Goal: Find contact information: Find contact information

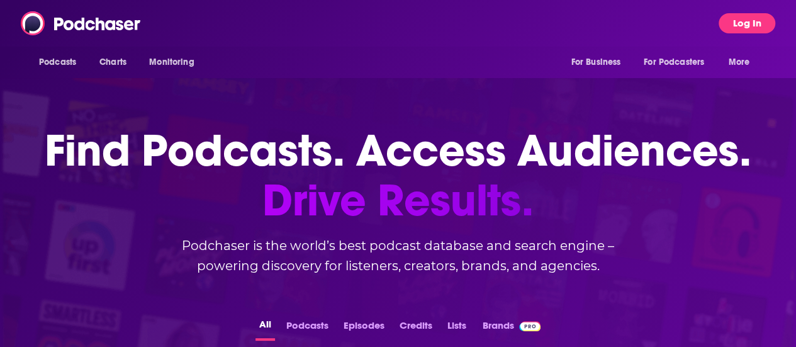
click at [775, 30] on button "Log In" at bounding box center [747, 23] width 57 height 20
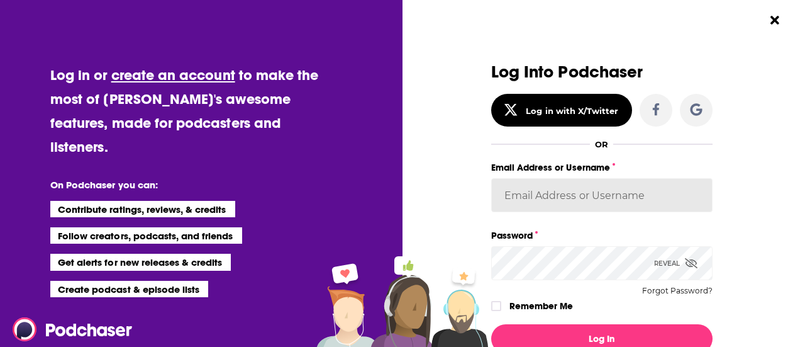
type input "[EMAIL_ADDRESS][PERSON_NAME][DOMAIN_NAME]"
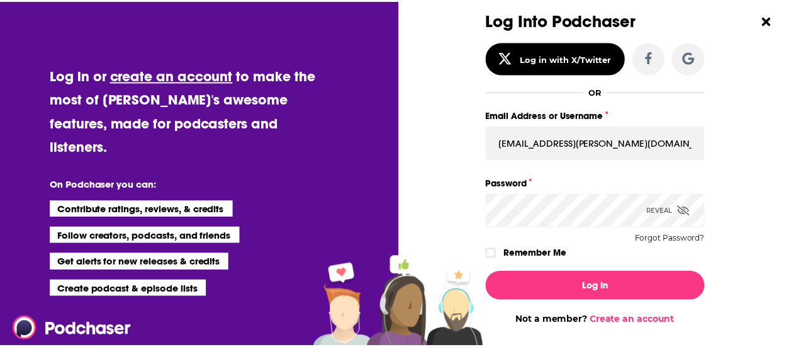
scroll to position [53, 0]
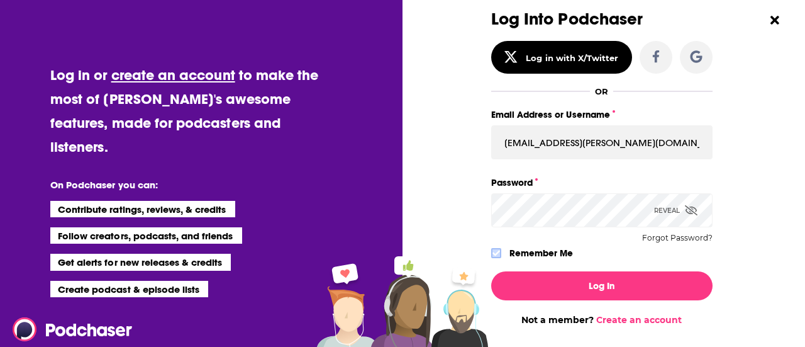
click at [493, 251] on icon "Dialog" at bounding box center [497, 253] width 8 height 6
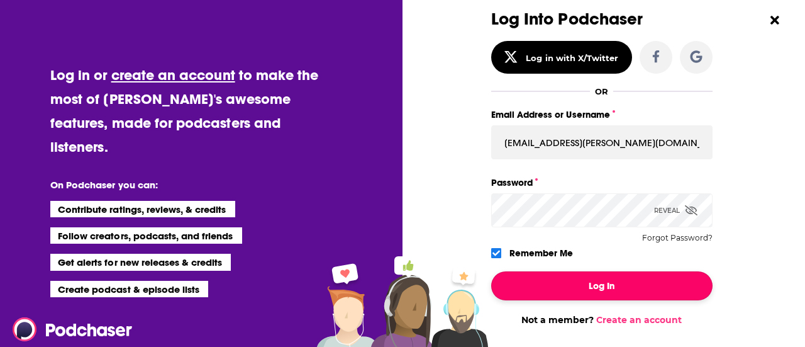
click at [533, 289] on button "Log In" at bounding box center [601, 285] width 221 height 29
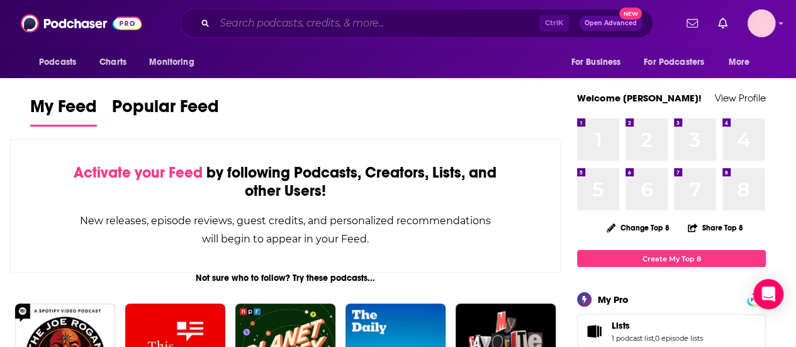
click at [262, 28] on input "Search podcasts, credits, & more..." at bounding box center [377, 23] width 325 height 20
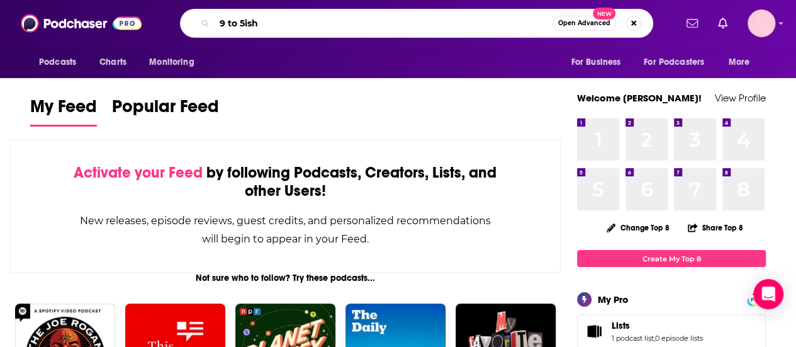
type input "9 to 5ish"
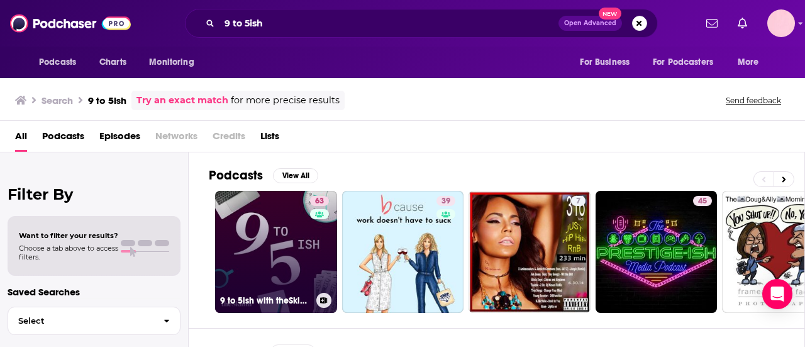
click at [278, 252] on link "63 9 to 5ish with theSkimm" at bounding box center [276, 252] width 122 height 122
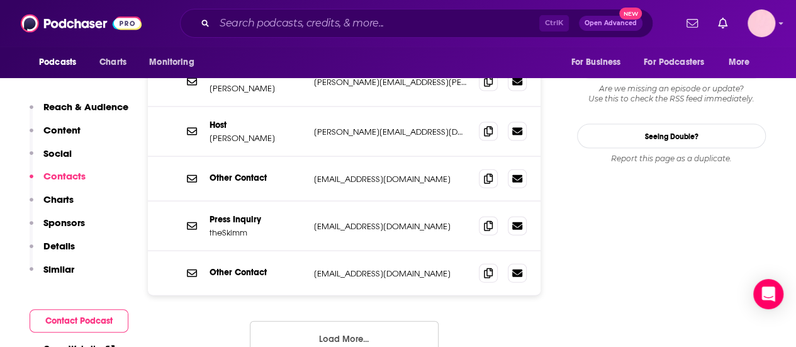
scroll to position [1338, 0]
click at [337, 320] on button "Load More..." at bounding box center [344, 337] width 189 height 34
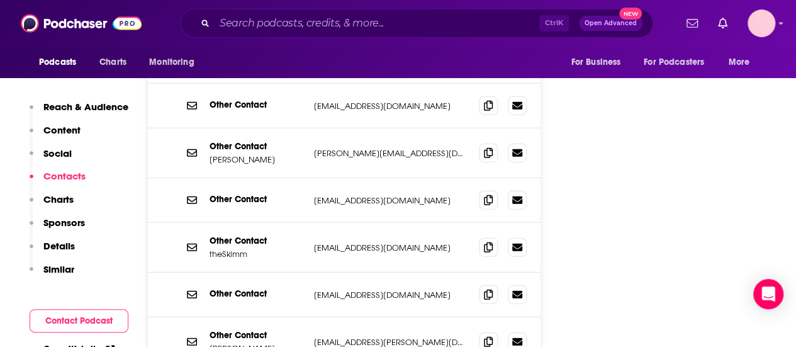
scroll to position [1540, 0]
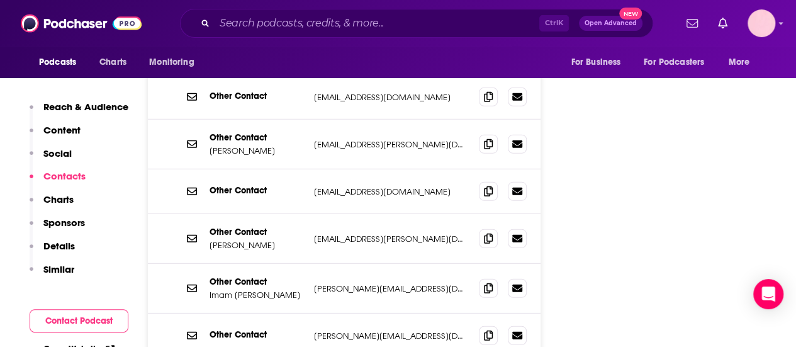
scroll to position [1747, 0]
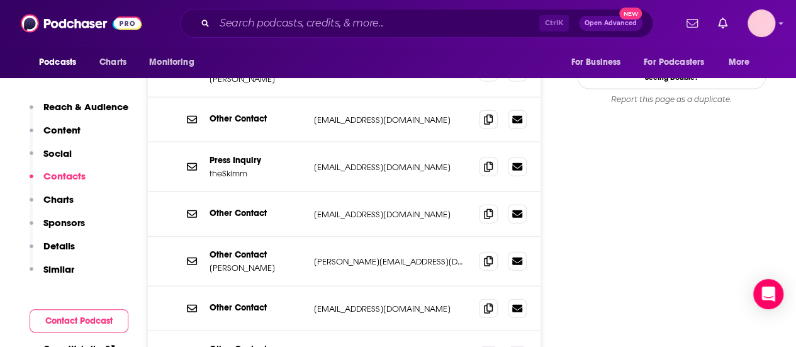
scroll to position [1393, 0]
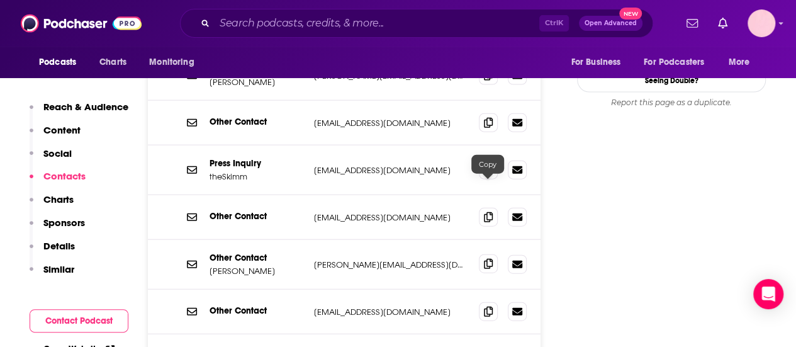
click at [488, 259] on icon at bounding box center [488, 264] width 9 height 10
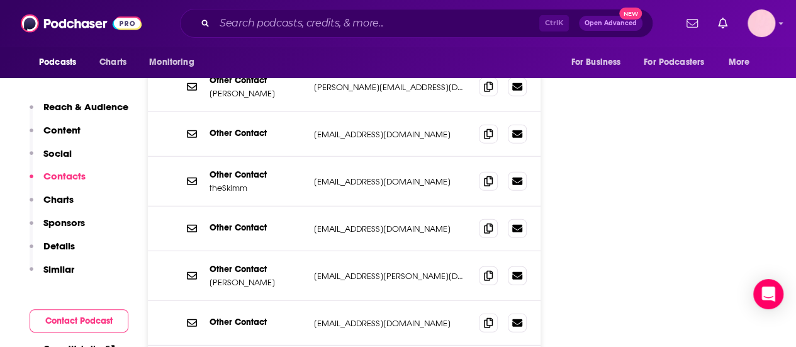
scroll to position [1634, 0]
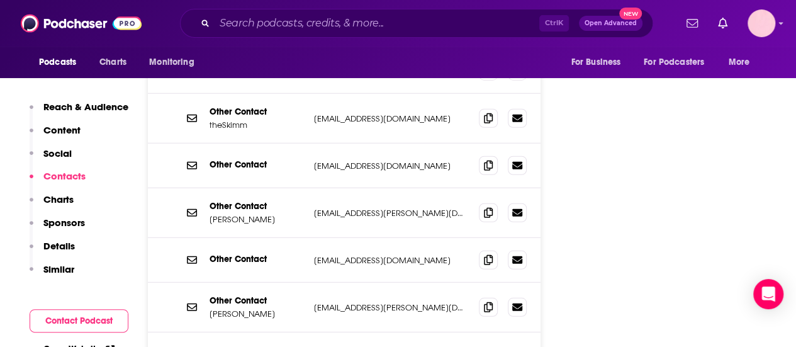
drag, startPoint x: 283, startPoint y: 233, endPoint x: 209, endPoint y: 238, distance: 74.4
click at [210, 308] on p "Kamini Ramdeen" at bounding box center [257, 313] width 94 height 11
copy p "Kamini Ramdeen"
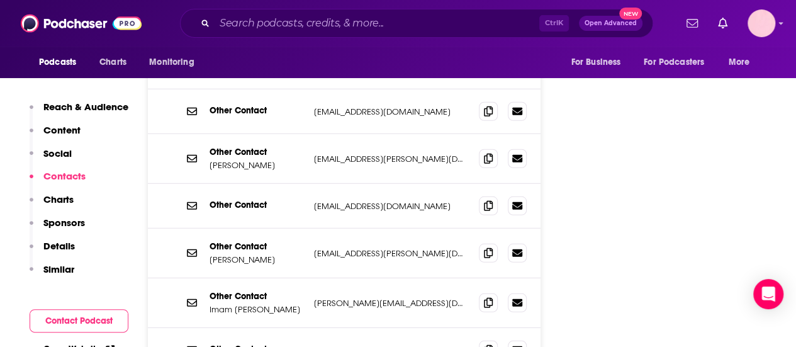
click at [240, 304] on p "Imam Medha" at bounding box center [257, 309] width 94 height 11
copy p "Imam Medha"
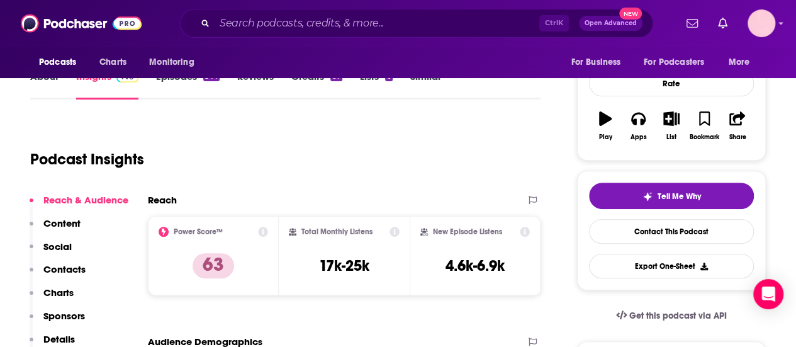
scroll to position [167, 0]
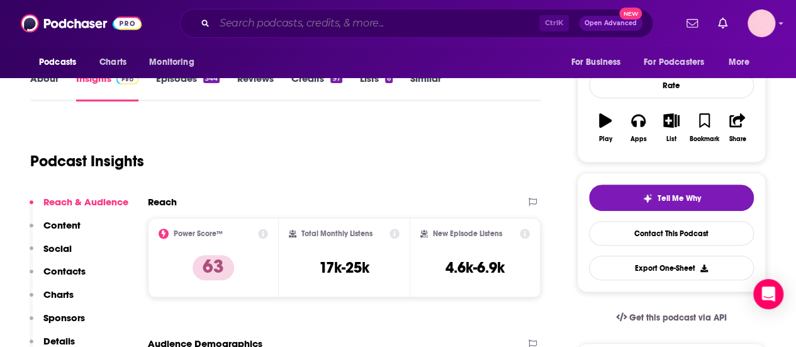
click at [435, 31] on input "Search podcasts, credits, & more..." at bounding box center [377, 23] width 325 height 20
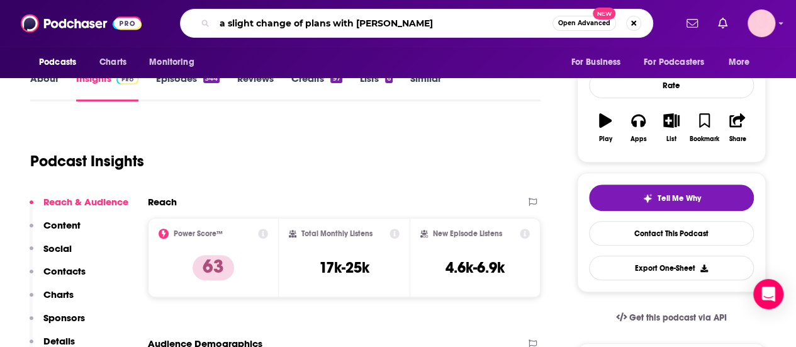
type input "a slight change of plans with [PERSON_NAME]"
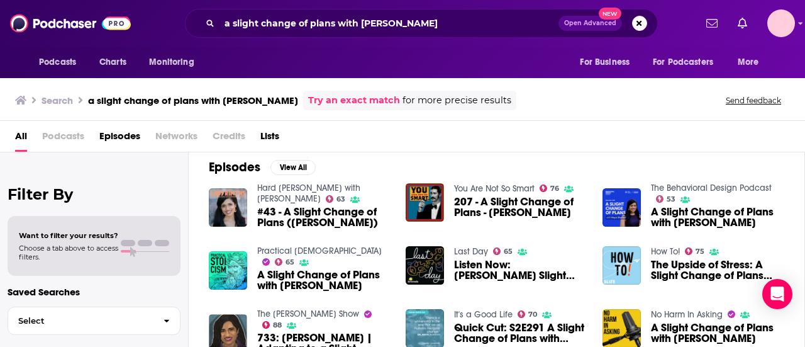
scroll to position [6, 0]
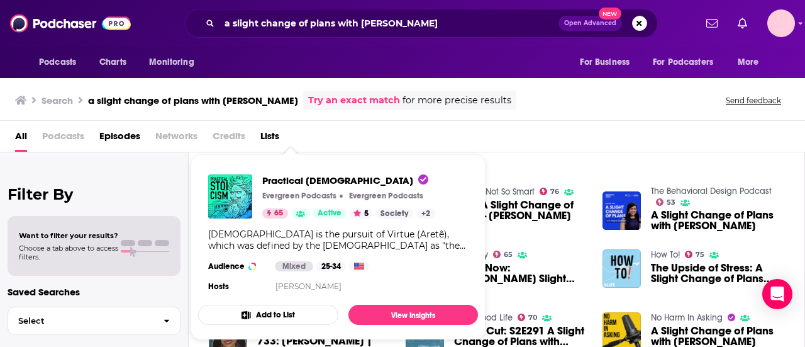
click at [481, 142] on div "All Podcasts Episodes Networks Credits Lists" at bounding box center [405, 139] width 780 height 26
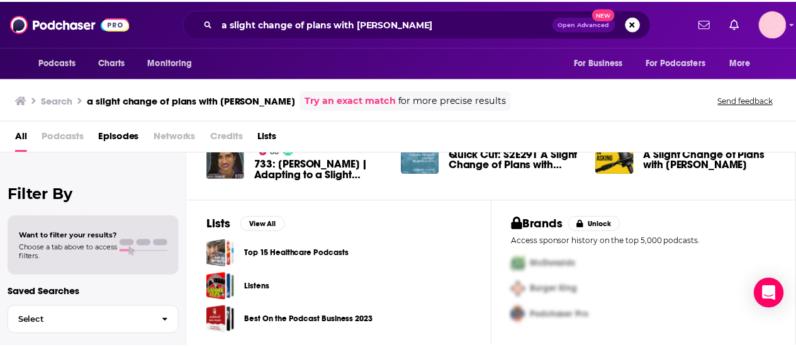
scroll to position [0, 0]
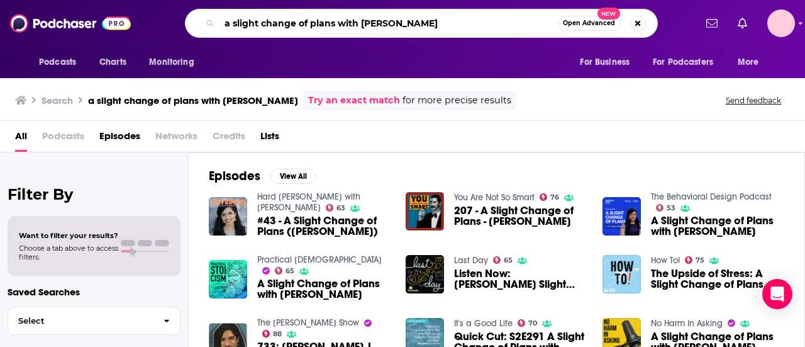
drag, startPoint x: 468, startPoint y: 28, endPoint x: 334, endPoint y: 24, distance: 134.7
click at [334, 24] on input "a slight change of plans with [PERSON_NAME]" at bounding box center [389, 23] width 338 height 20
type input "a slight change of plans"
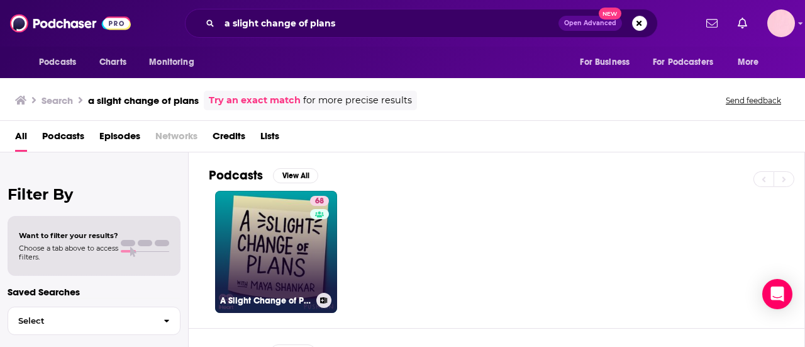
click at [264, 259] on link "68 A Slight Change of Plans" at bounding box center [276, 252] width 122 height 122
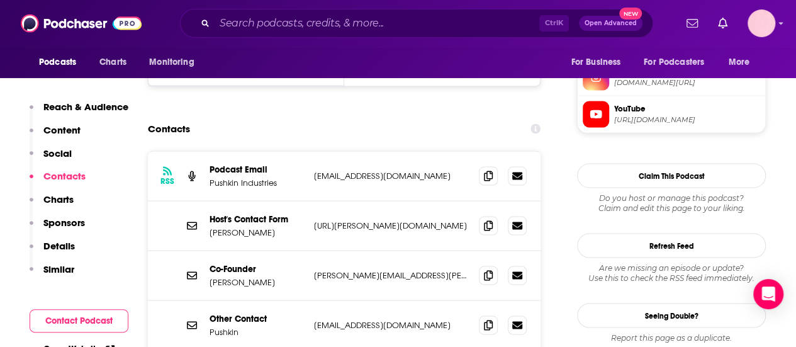
scroll to position [1169, 0]
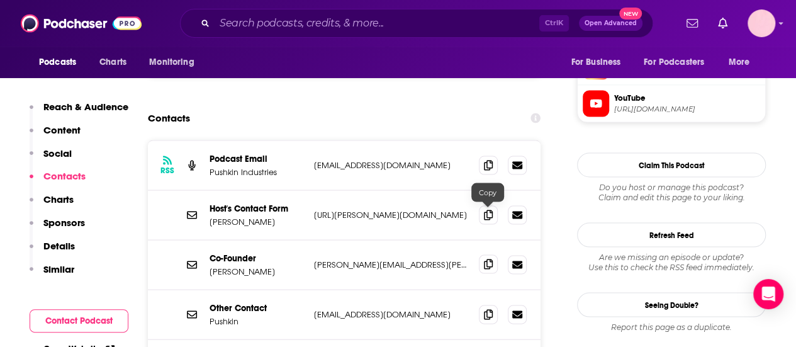
click at [486, 259] on icon at bounding box center [488, 264] width 9 height 10
click at [290, 140] on div "RSS Podcast Email Pushkin Industries feeds@pushkin.fm feeds@pushkin.fm" at bounding box center [344, 165] width 393 height 50
click at [259, 216] on p "Dr. Maya Shankar" at bounding box center [257, 221] width 94 height 11
click at [415, 209] on p "https://mayashankar.com/contact" at bounding box center [391, 214] width 155 height 11
click at [259, 216] on p "Dr. Maya Shankar" at bounding box center [257, 221] width 94 height 11
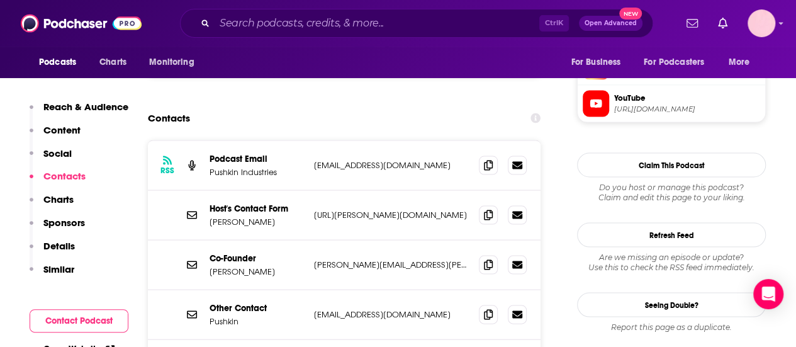
click at [259, 216] on p "Dr. Maya Shankar" at bounding box center [257, 221] width 94 height 11
click at [227, 22] on input "Search podcasts, credits, & more..." at bounding box center [377, 23] width 325 height 20
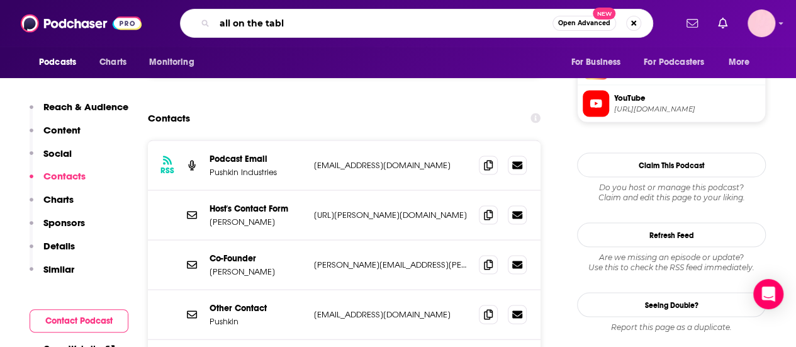
type input "all on the table"
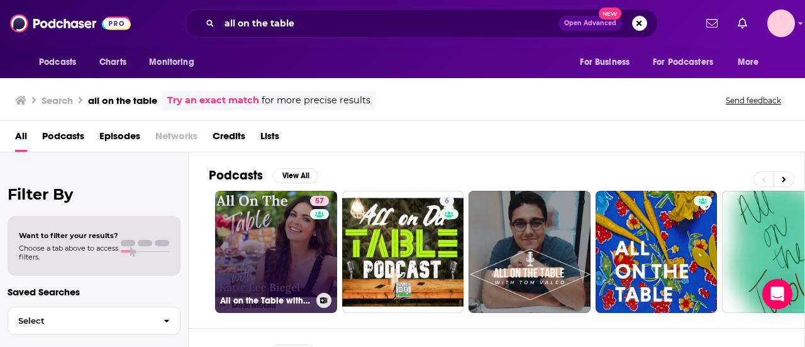
click at [287, 221] on link "57 All on the Table with Katie Lee Biegel" at bounding box center [276, 252] width 122 height 122
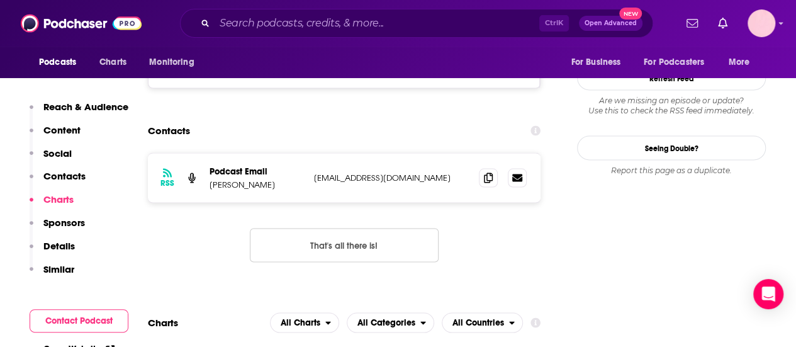
scroll to position [1011, 0]
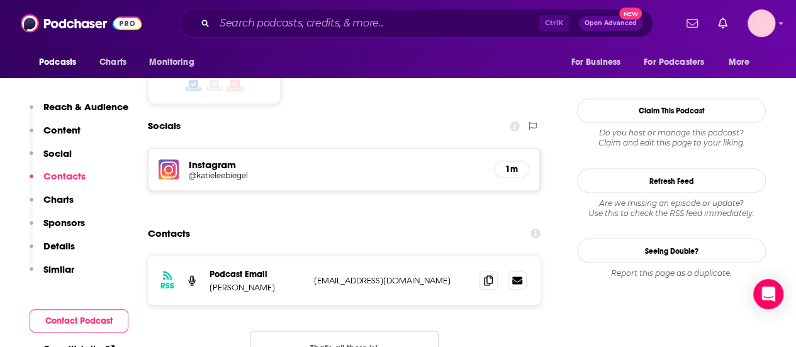
click at [310, 330] on button "That's all there is!" at bounding box center [344, 347] width 189 height 34
click at [489, 274] on icon at bounding box center [488, 279] width 9 height 10
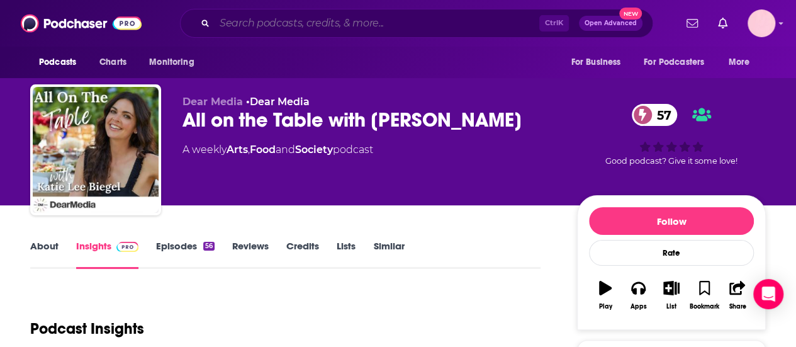
click at [270, 27] on input "Search podcasts, credits, & more..." at bounding box center [377, 23] width 325 height 20
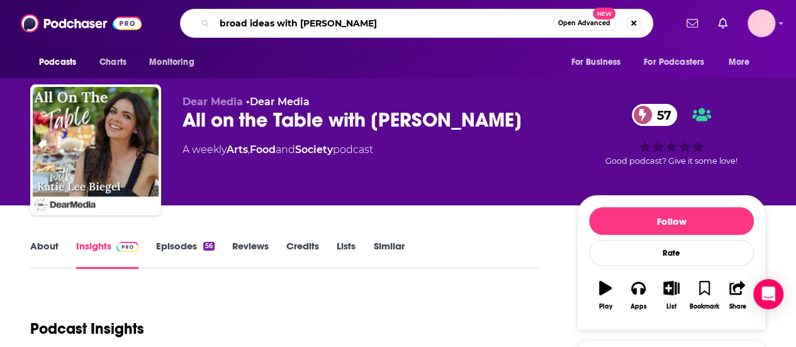
type input "broad ideas with [PERSON_NAME]"
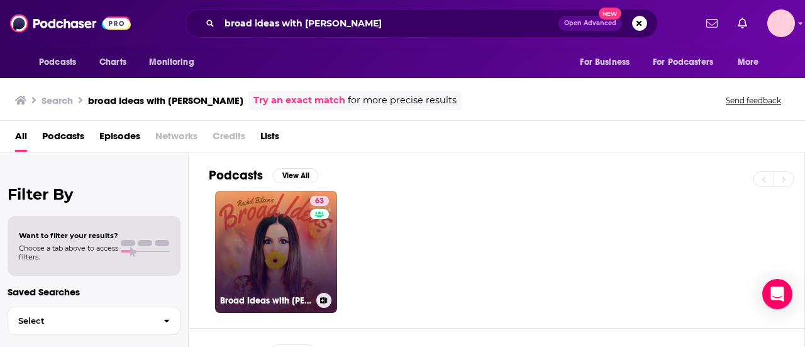
click at [237, 233] on link "63 Broad Ideas with [PERSON_NAME] & [PERSON_NAME]" at bounding box center [276, 252] width 122 height 122
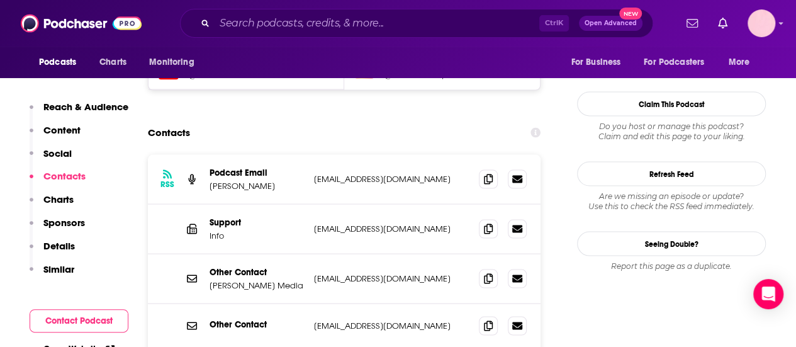
scroll to position [1155, 0]
click at [281, 155] on div "RSS Podcast Email [PERSON_NAME] [EMAIL_ADDRESS][DOMAIN_NAME] [EMAIL_ADDRESS][DO…" at bounding box center [344, 180] width 393 height 50
click at [339, 174] on p "[EMAIL_ADDRESS][DOMAIN_NAME]" at bounding box center [391, 179] width 155 height 11
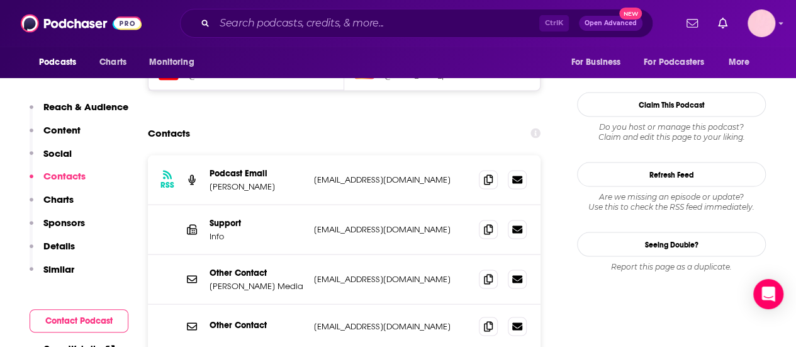
click at [288, 155] on div "RSS Podcast Email [PERSON_NAME] [EMAIL_ADDRESS][DOMAIN_NAME] [EMAIL_ADDRESS][DO…" at bounding box center [344, 180] width 393 height 50
click at [347, 320] on p "[EMAIL_ADDRESS][DOMAIN_NAME]" at bounding box center [391, 325] width 155 height 11
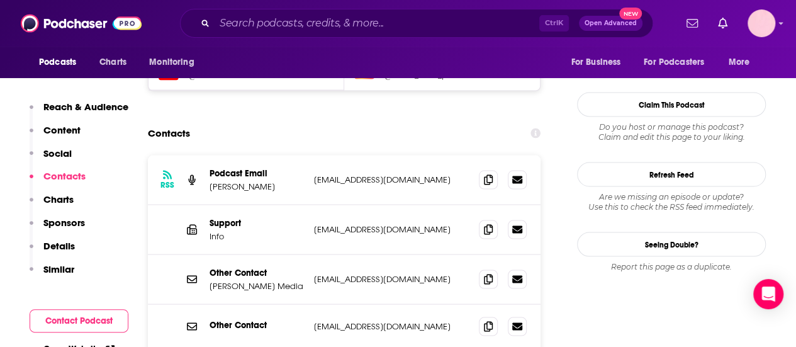
copy div "[PERSON_NAME][EMAIL_ADDRESS][DOMAIN_NAME] [PERSON_NAME][EMAIL_ADDRESS][DOMAIN_N…"
click at [274, 34] on div "Ctrl K Open Advanced New" at bounding box center [416, 23] width 473 height 29
click at [253, 26] on input "Search podcasts, credits, & more..." at bounding box center [377, 23] width 325 height 20
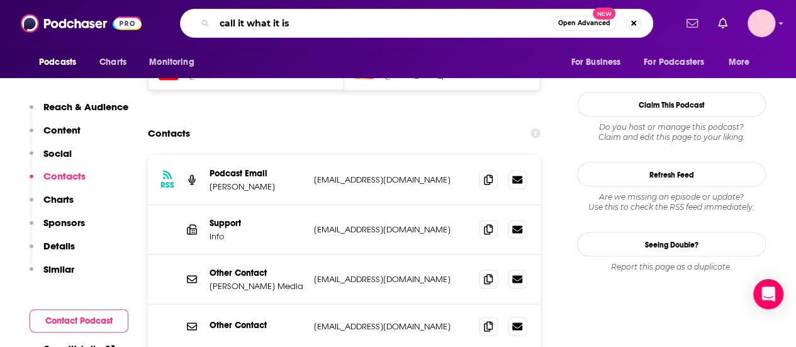
type input "call it what it is"
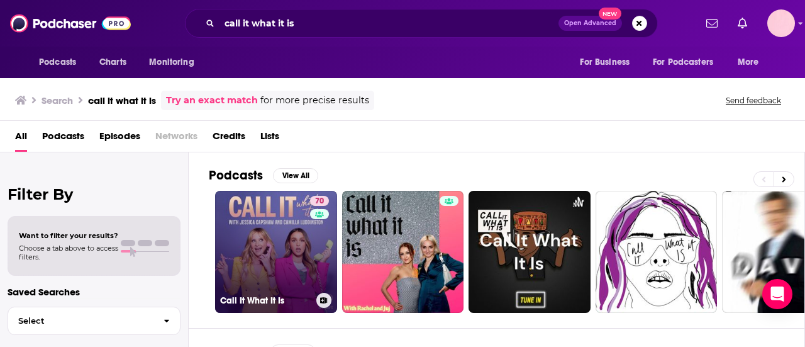
click at [240, 216] on link "70 Call It What It Is" at bounding box center [276, 252] width 122 height 122
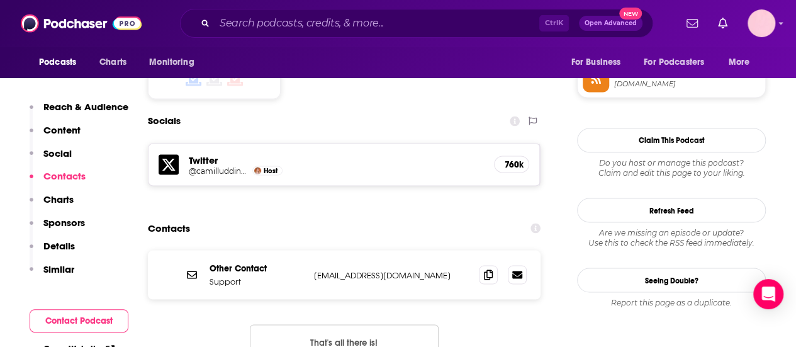
scroll to position [1046, 0]
click at [486, 268] on icon at bounding box center [488, 273] width 9 height 10
click at [215, 17] on input "Search podcasts, credits, & more..." at bounding box center [377, 23] width 325 height 20
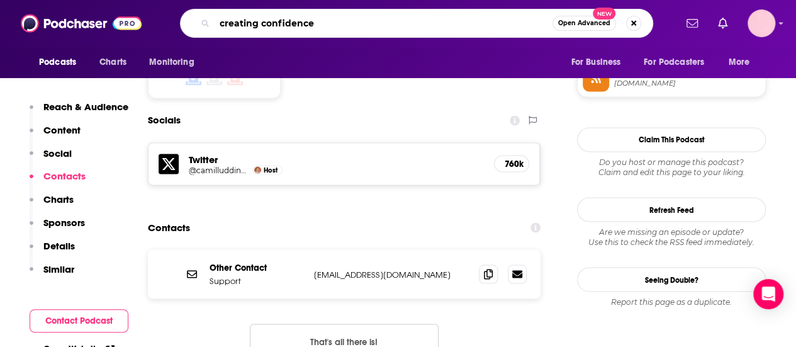
type input "creating confidence"
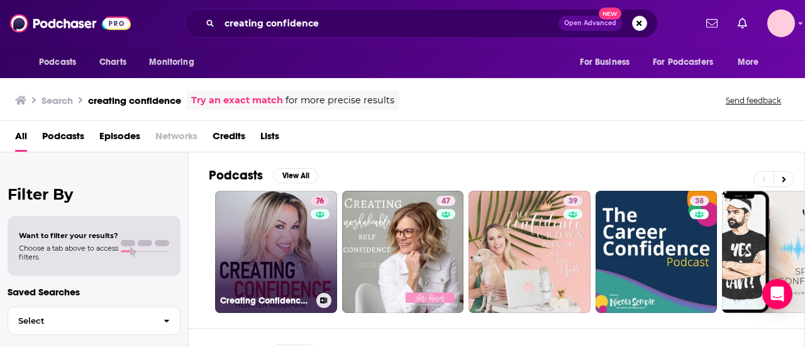
click at [259, 257] on link "76 Creating Confidence with [PERSON_NAME]" at bounding box center [276, 252] width 122 height 122
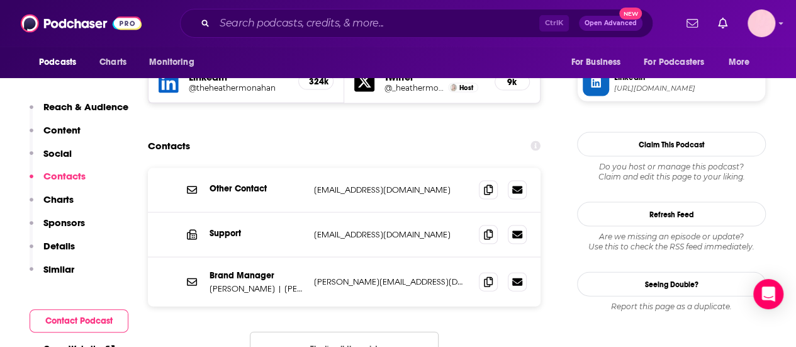
scroll to position [1209, 0]
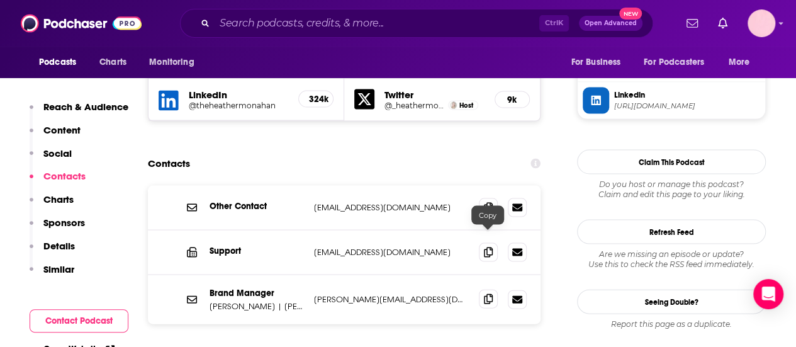
click at [494, 289] on span at bounding box center [488, 298] width 19 height 19
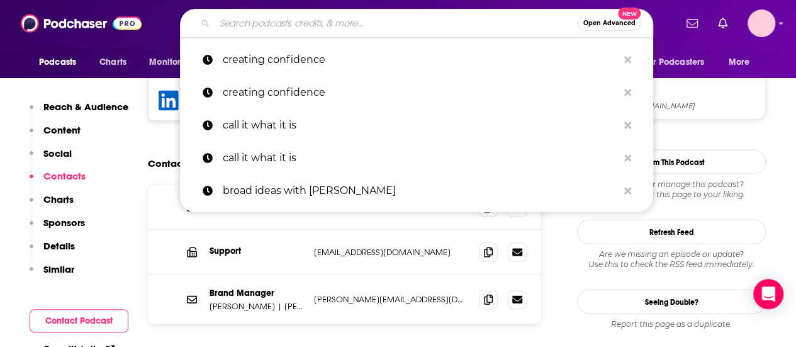
click at [263, 23] on input "Search podcasts, credits, & more..." at bounding box center [396, 23] width 363 height 20
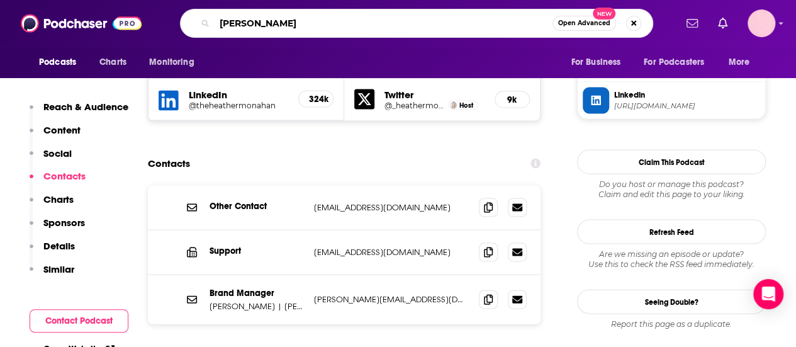
type input "[PERSON_NAME]"
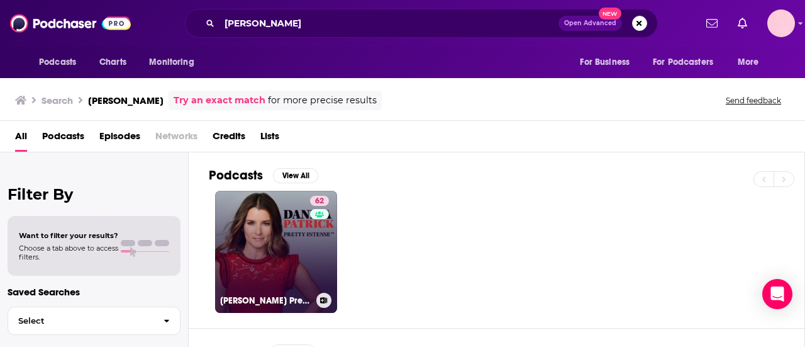
click at [271, 256] on link "62 [PERSON_NAME] Pretty Intense Podcast" at bounding box center [276, 252] width 122 height 122
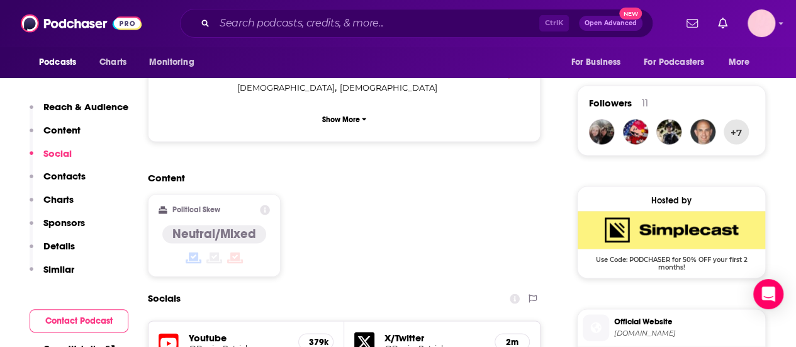
scroll to position [1177, 0]
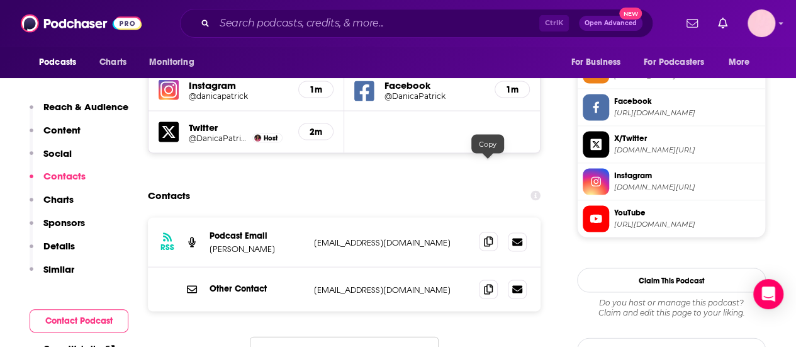
click at [487, 236] on icon at bounding box center [488, 241] width 9 height 10
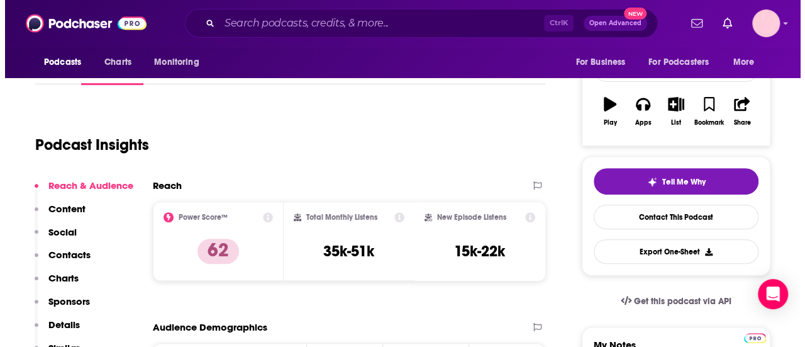
scroll to position [0, 0]
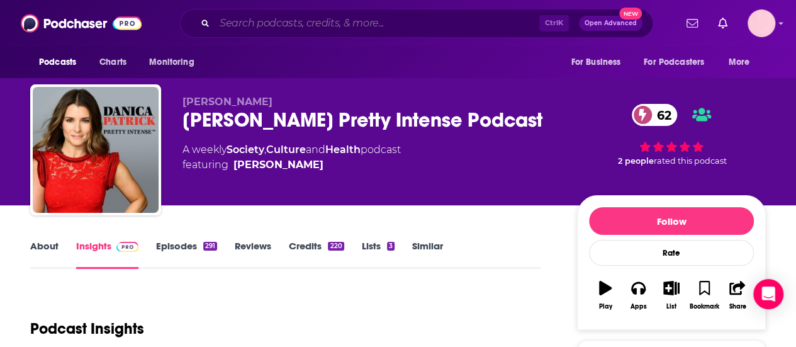
click at [250, 20] on input "Search podcasts, credits, & more..." at bounding box center [377, 23] width 325 height 20
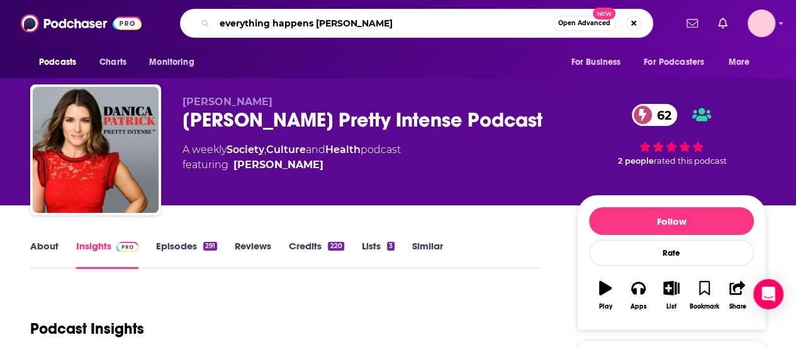
type input "everything happens [PERSON_NAME]"
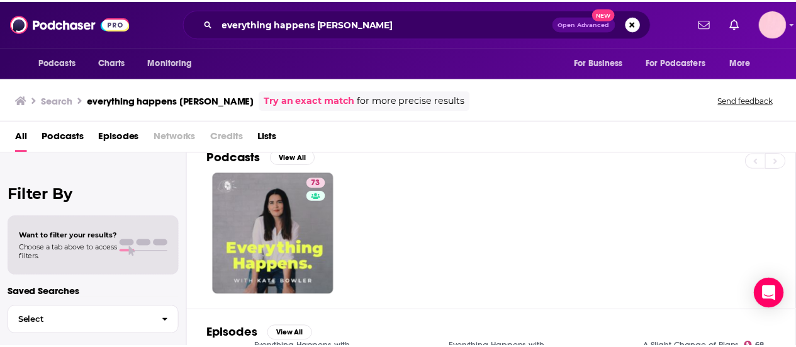
scroll to position [19, 0]
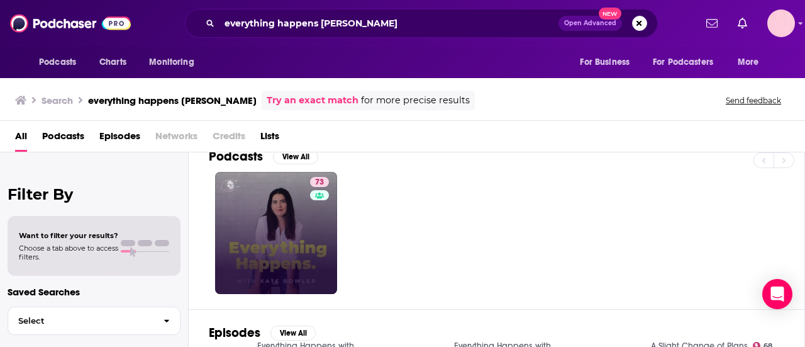
click at [289, 205] on link "73" at bounding box center [276, 233] width 122 height 122
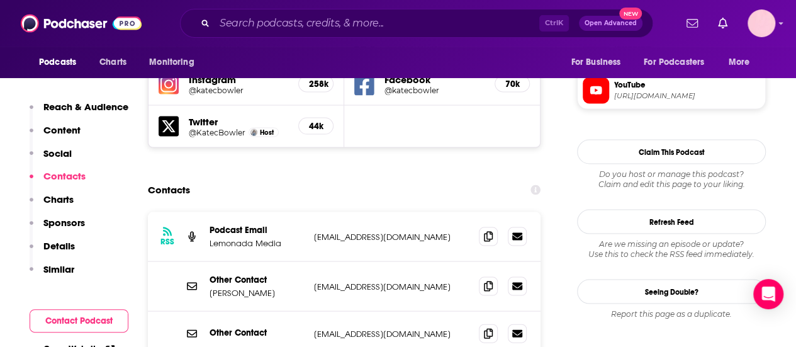
scroll to position [1206, 0]
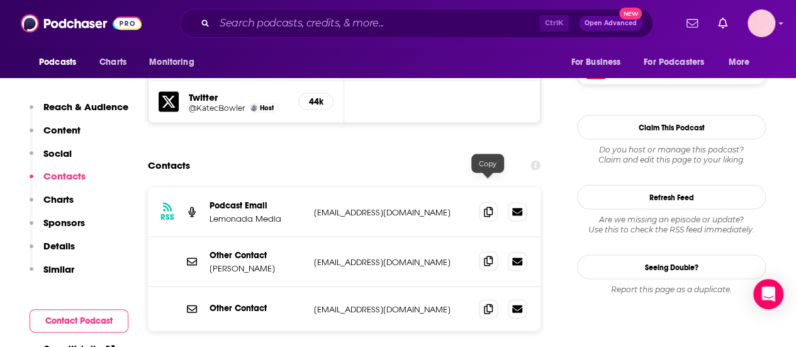
click at [481, 252] on span at bounding box center [488, 261] width 19 height 19
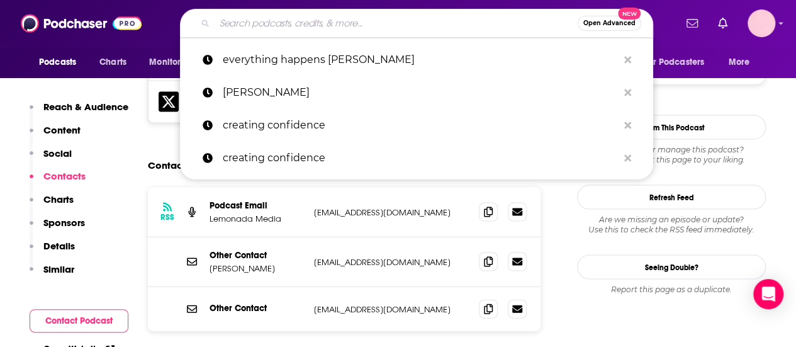
click at [290, 20] on input "Search podcasts, credits, & more..." at bounding box center [396, 23] width 363 height 20
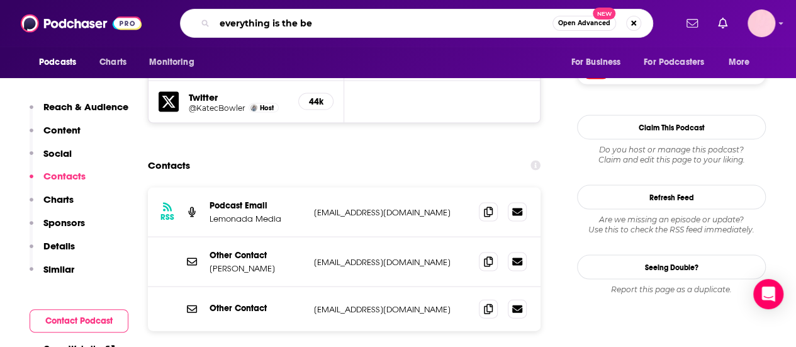
type input "everything is the bes"
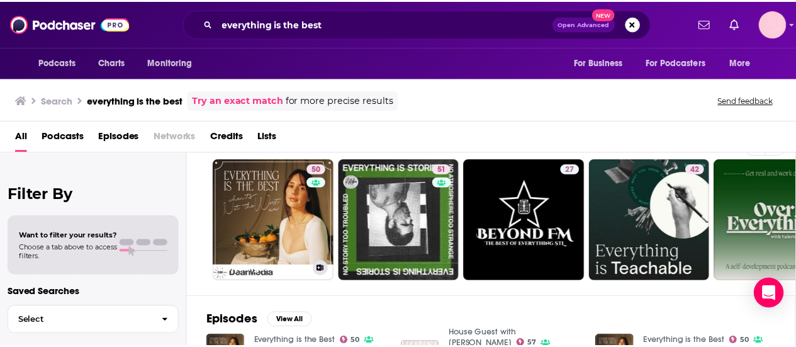
scroll to position [32, 0]
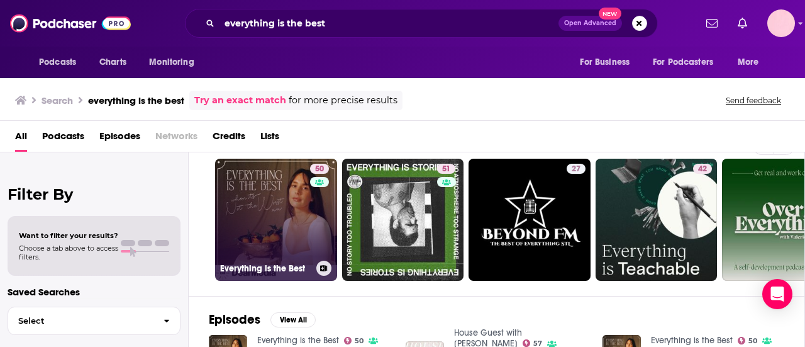
click at [277, 208] on link "50 Everything is the Best" at bounding box center [276, 220] width 122 height 122
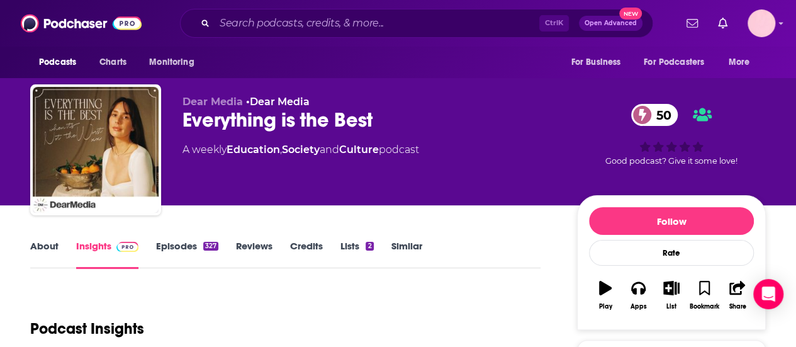
click at [52, 240] on link "About" at bounding box center [44, 254] width 28 height 29
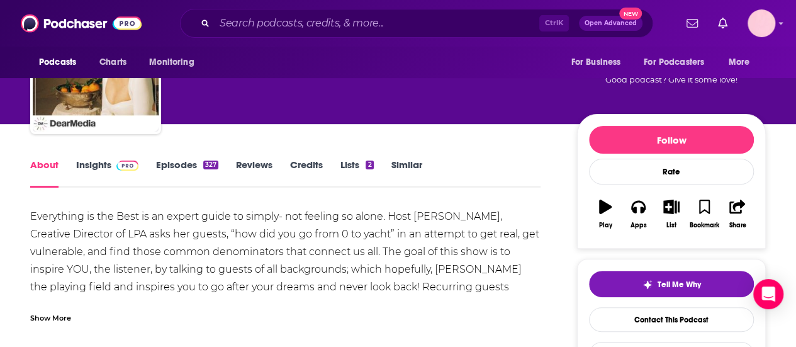
scroll to position [79, 0]
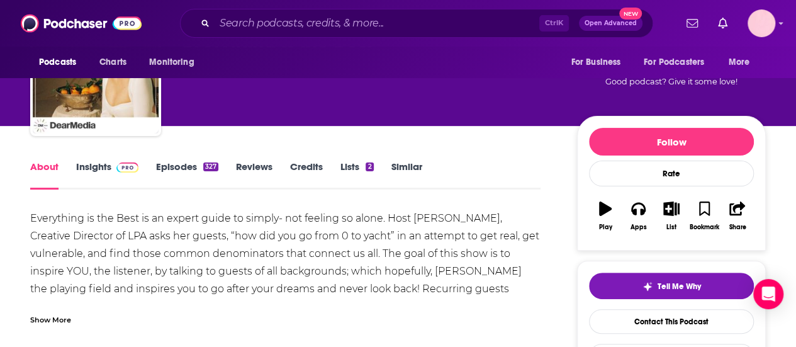
click at [81, 164] on link "Insights" at bounding box center [107, 174] width 62 height 29
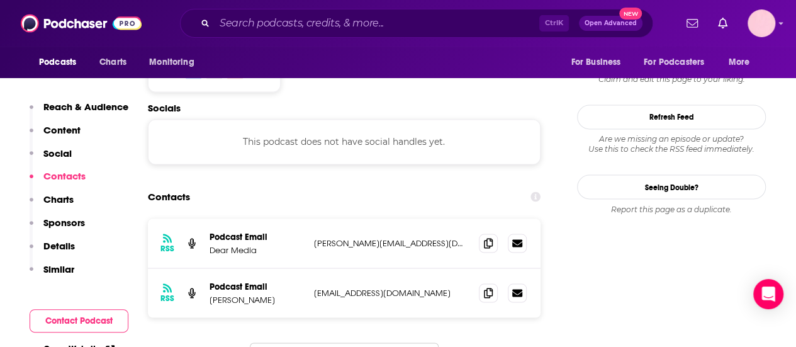
scroll to position [1050, 0]
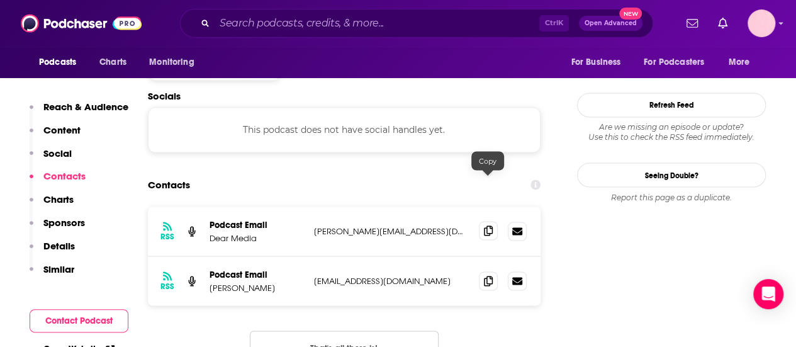
click at [485, 225] on icon at bounding box center [488, 230] width 9 height 10
click at [289, 28] on input "Search podcasts, credits, & more..." at bounding box center [377, 23] width 325 height 20
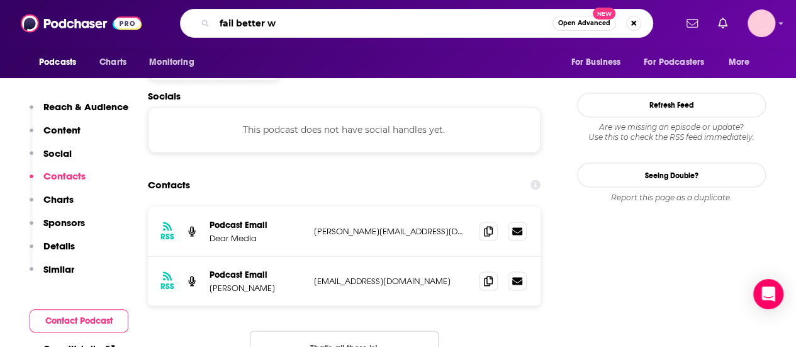
type input "fail better"
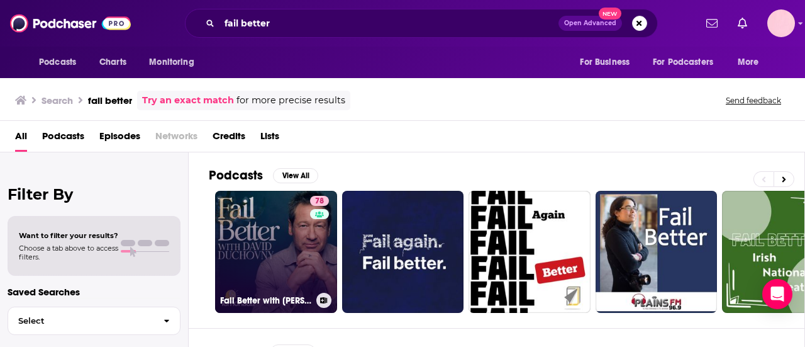
click at [254, 226] on link "78 Fail Better with [PERSON_NAME]" at bounding box center [276, 252] width 122 height 122
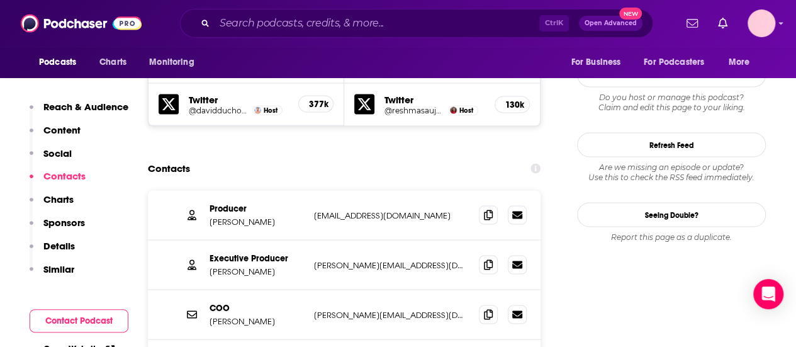
scroll to position [1145, 0]
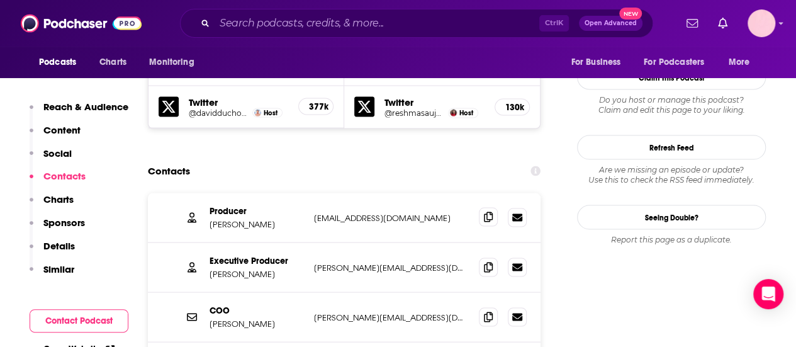
click at [484, 211] on icon at bounding box center [488, 216] width 9 height 10
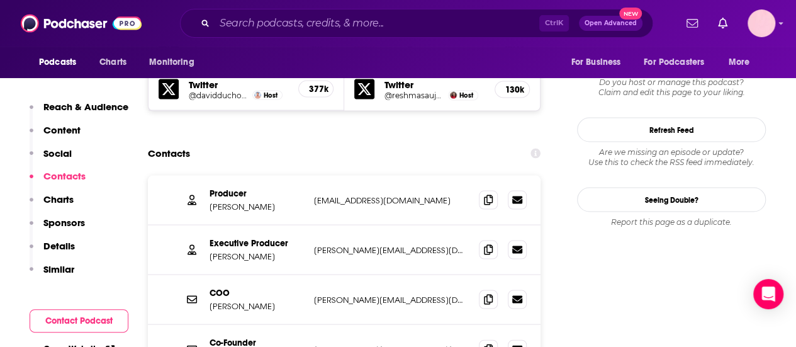
click at [240, 201] on p "[PERSON_NAME]" at bounding box center [257, 206] width 94 height 11
copy p "[PERSON_NAME]"
click at [243, 250] on p "[PERSON_NAME]" at bounding box center [257, 255] width 94 height 11
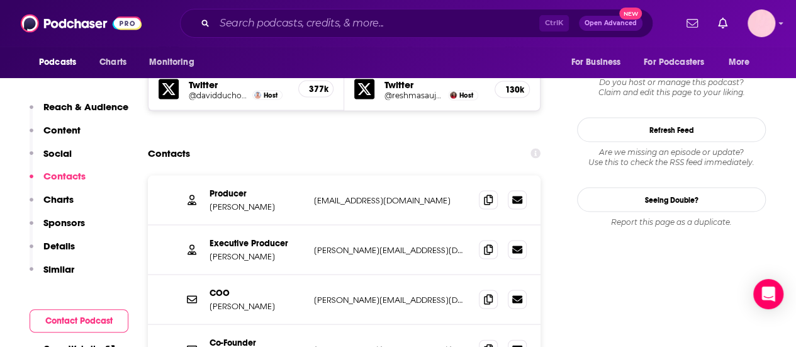
click at [243, 250] on p "[PERSON_NAME]" at bounding box center [257, 255] width 94 height 11
copy p "[PERSON_NAME]"
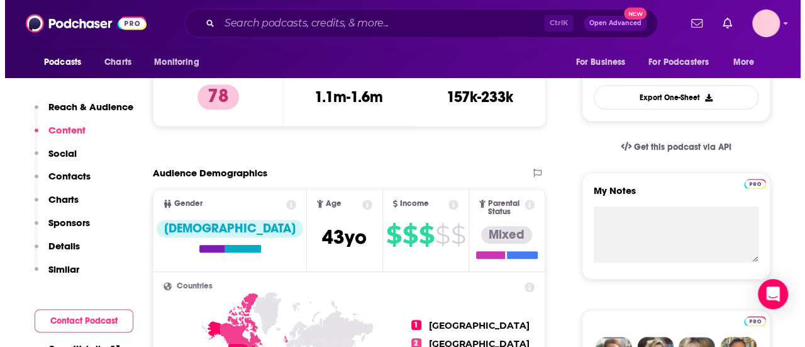
scroll to position [0, 0]
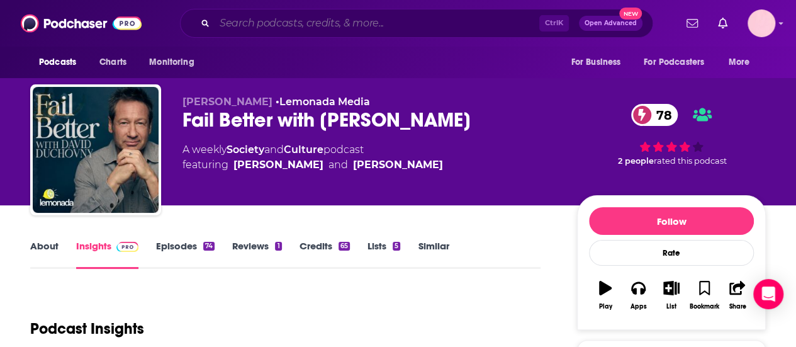
click at [344, 21] on input "Search podcasts, credits, & more..." at bounding box center [377, 23] width 325 height 20
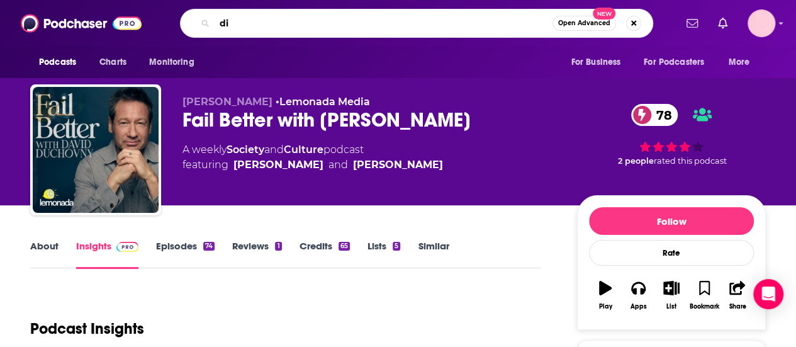
type input "d"
type input "financial feminist"
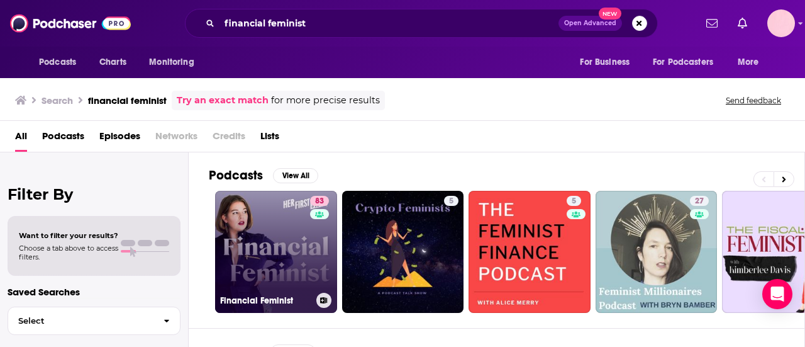
click at [260, 232] on link "83 Financial Feminist" at bounding box center [276, 252] width 122 height 122
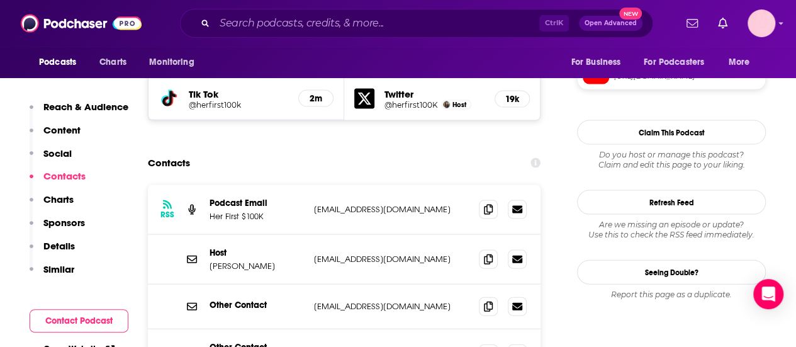
scroll to position [1238, 0]
click at [487, 205] on icon at bounding box center [488, 210] width 9 height 10
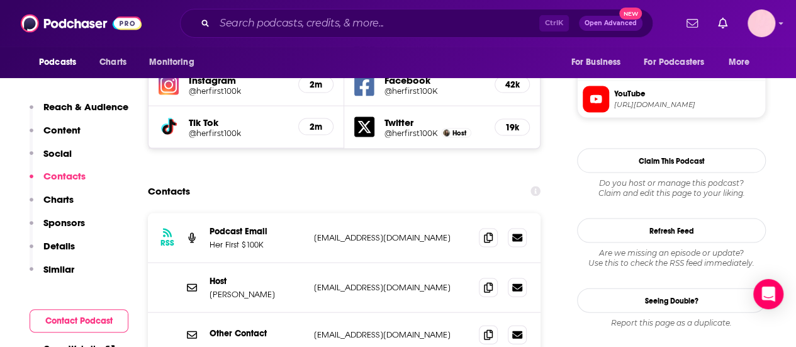
scroll to position [1211, 0]
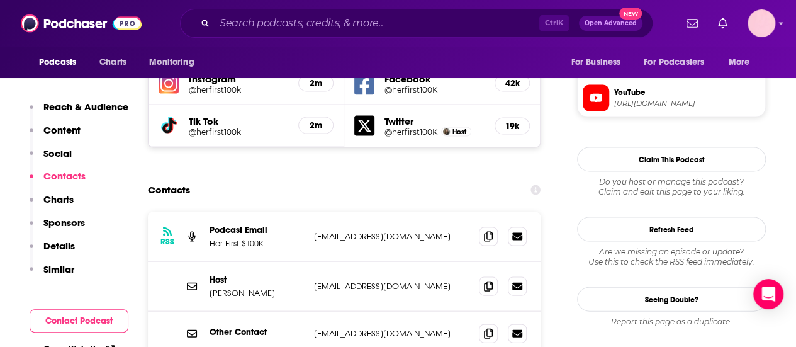
click at [356, 212] on div "RSS Podcast Email Her First $100K [EMAIL_ADDRESS][DOMAIN_NAME] [EMAIL_ADDRESS][…" at bounding box center [344, 237] width 393 height 50
click at [359, 328] on p "[EMAIL_ADDRESS][DOMAIN_NAME]" at bounding box center [391, 333] width 155 height 11
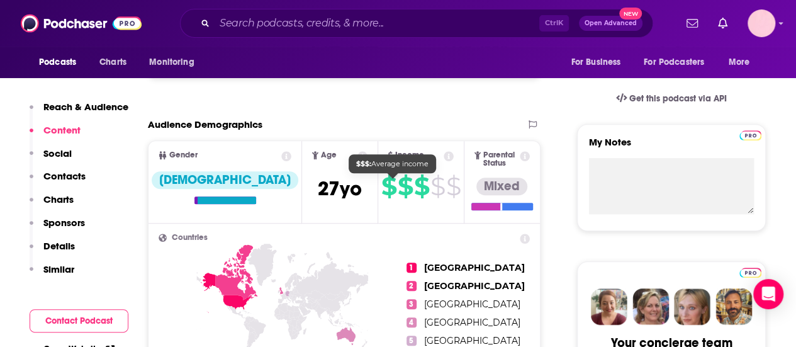
scroll to position [0, 0]
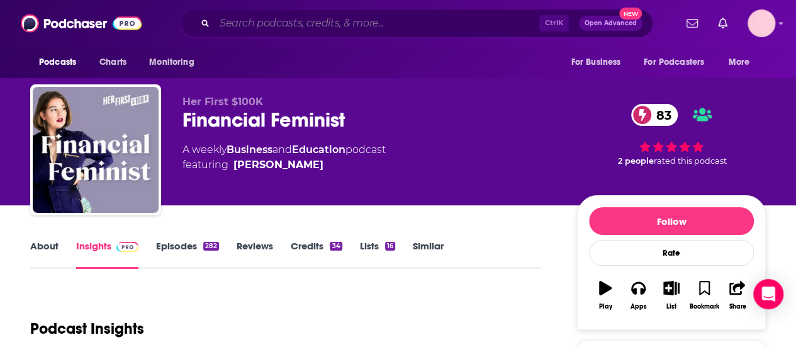
click at [254, 23] on input "Search podcasts, credits, & more..." at bounding box center [377, 23] width 325 height 20
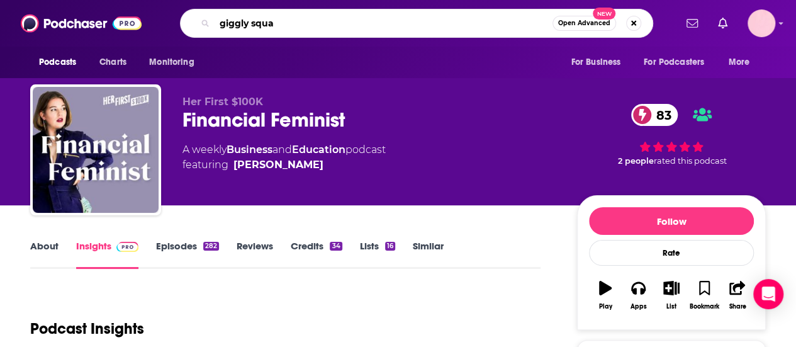
type input "giggly squad"
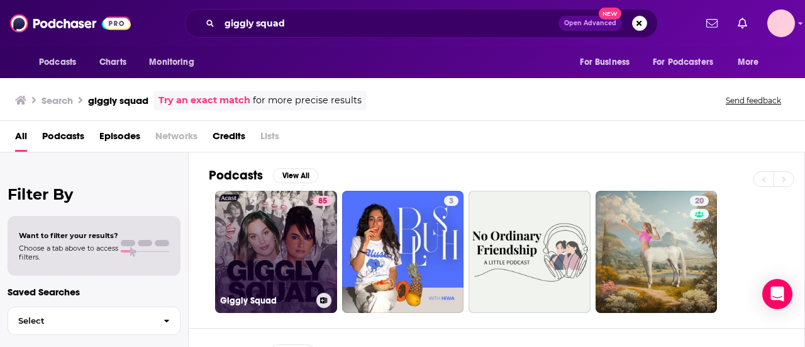
click at [276, 238] on link "85 Giggly Squad" at bounding box center [276, 252] width 122 height 122
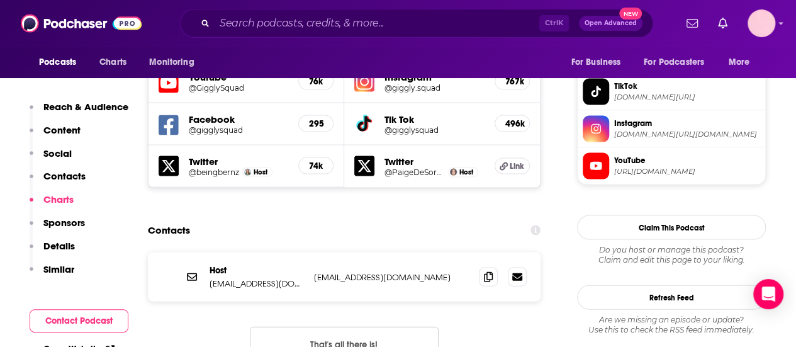
scroll to position [1222, 0]
click at [490, 271] on icon at bounding box center [488, 276] width 9 height 10
click at [261, 218] on div "Contacts" at bounding box center [344, 230] width 393 height 24
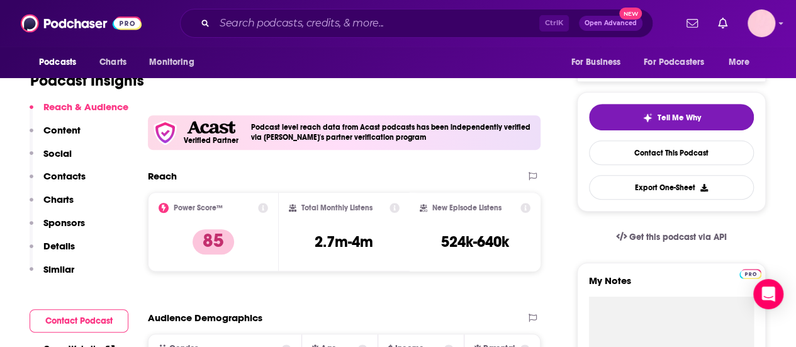
scroll to position [0, 0]
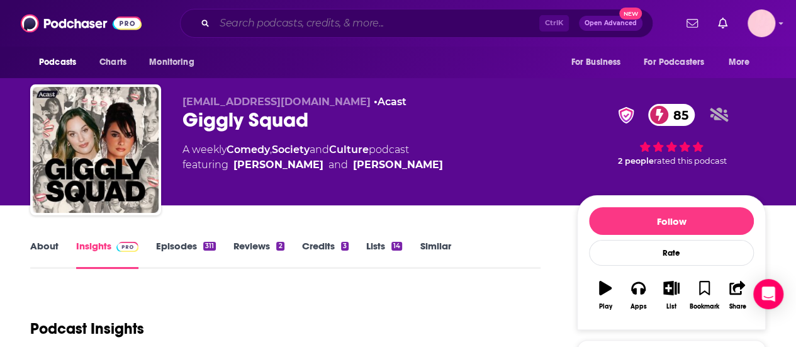
click at [276, 26] on input "Search podcasts, credits, & more..." at bounding box center [377, 23] width 325 height 20
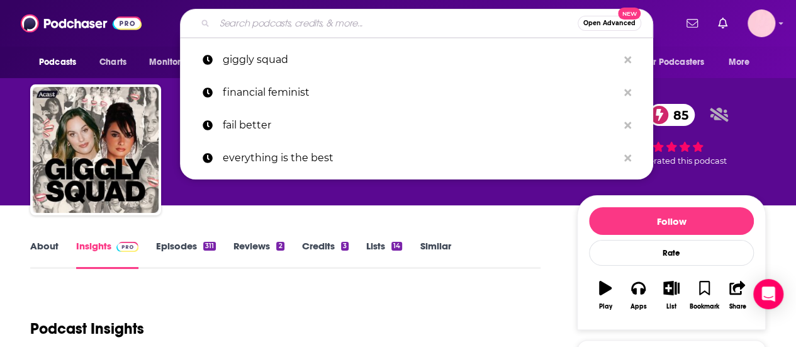
type input "p"
type input "a"
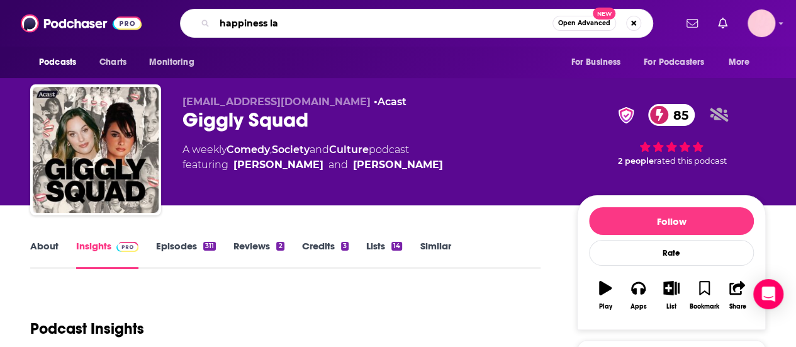
type input "happiness lab"
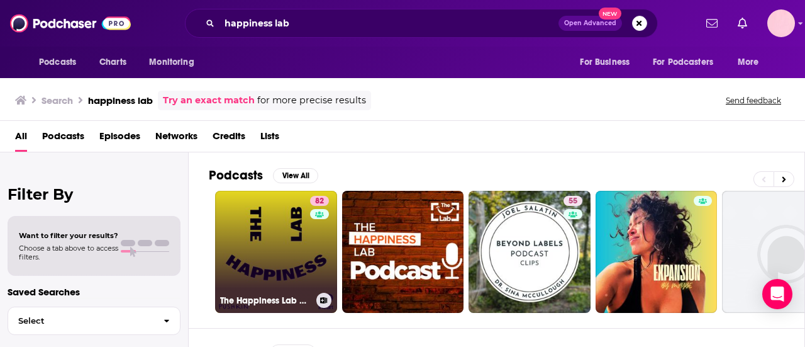
click at [264, 236] on link "82 The Happiness Lab with Dr. [PERSON_NAME]" at bounding box center [276, 252] width 122 height 122
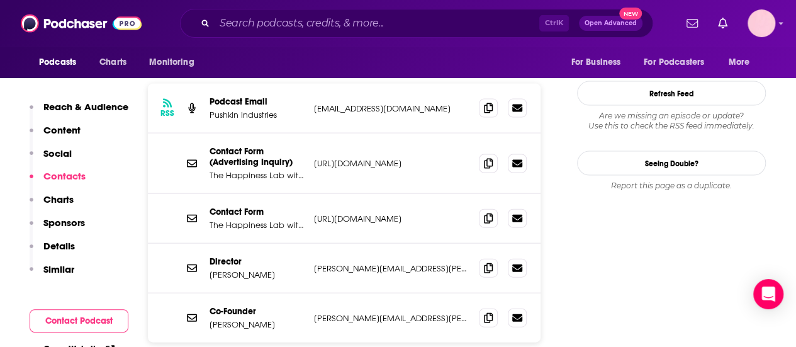
scroll to position [1312, 0]
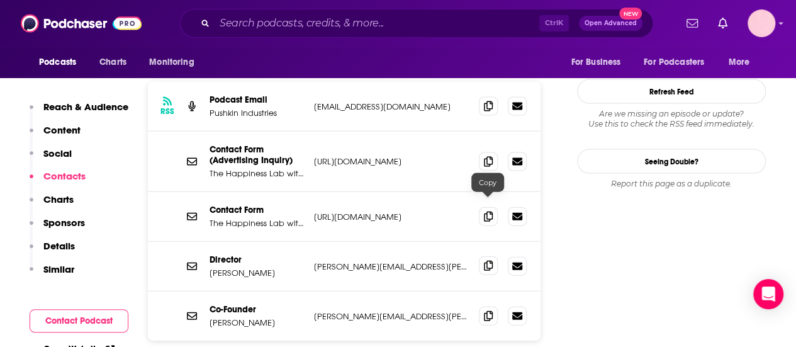
click at [488, 261] on icon at bounding box center [488, 266] width 9 height 10
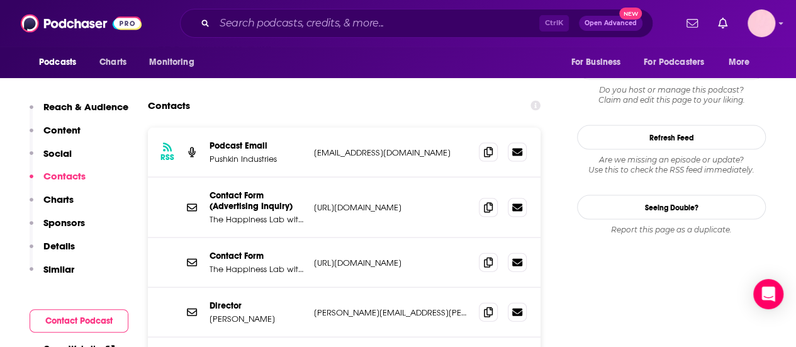
scroll to position [1265, 0]
drag, startPoint x: 266, startPoint y: 255, endPoint x: 213, endPoint y: 258, distance: 53.6
click at [213, 314] on p "[PERSON_NAME]" at bounding box center [257, 319] width 94 height 11
copy p "[PERSON_NAME]"
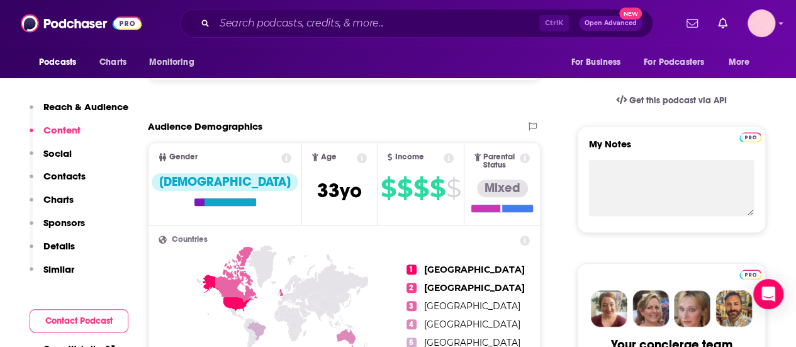
scroll to position [294, 0]
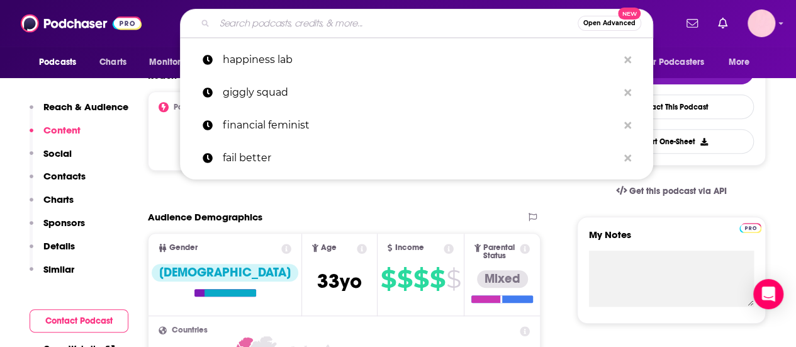
click at [266, 21] on input "Search podcasts, credits, & more..." at bounding box center [396, 23] width 363 height 20
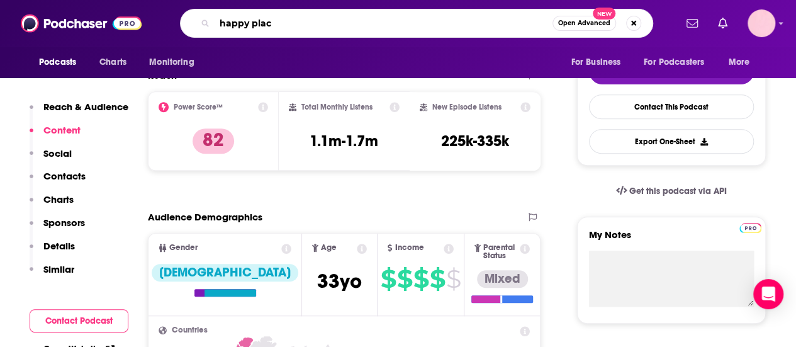
type input "happy place"
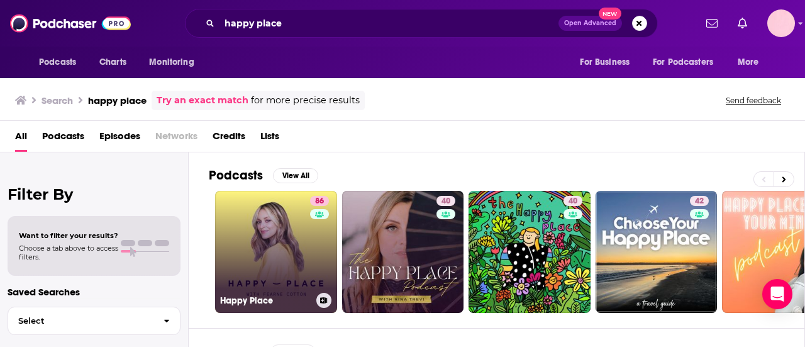
click at [252, 251] on link "[STREET_ADDRESS]" at bounding box center [276, 252] width 122 height 122
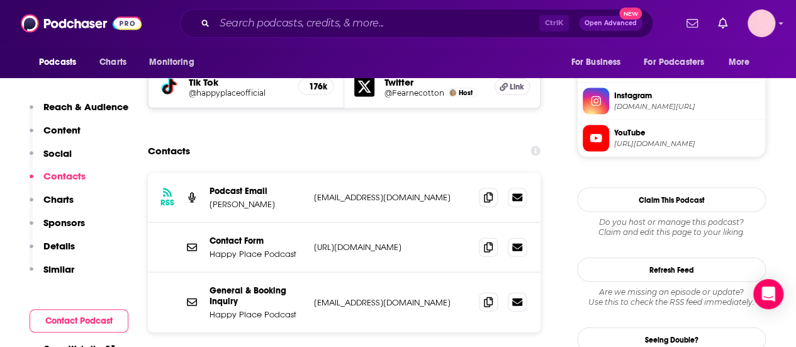
scroll to position [1256, 0]
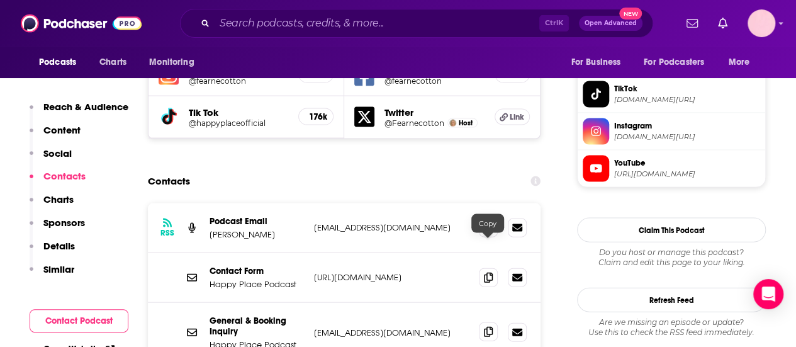
click at [491, 327] on icon at bounding box center [488, 332] width 9 height 10
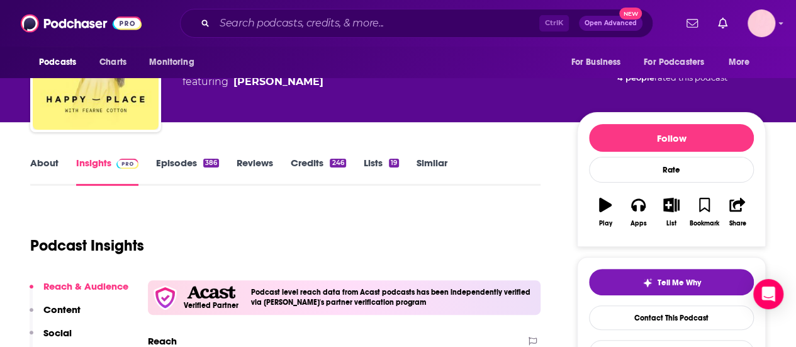
scroll to position [0, 0]
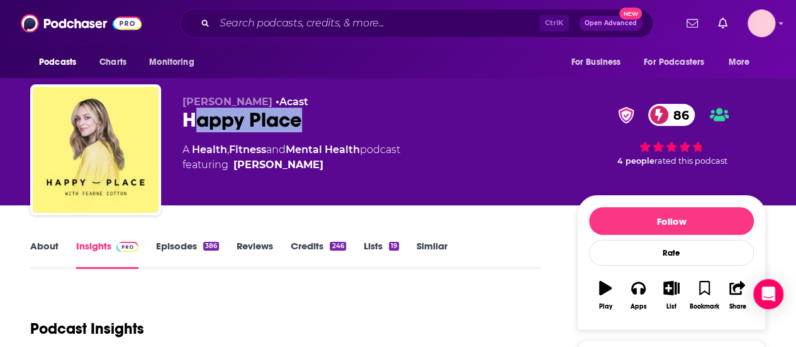
drag, startPoint x: 317, startPoint y: 123, endPoint x: 201, endPoint y: 123, distance: 115.2
click at [201, 123] on div "Happy Place 86" at bounding box center [369, 120] width 374 height 25
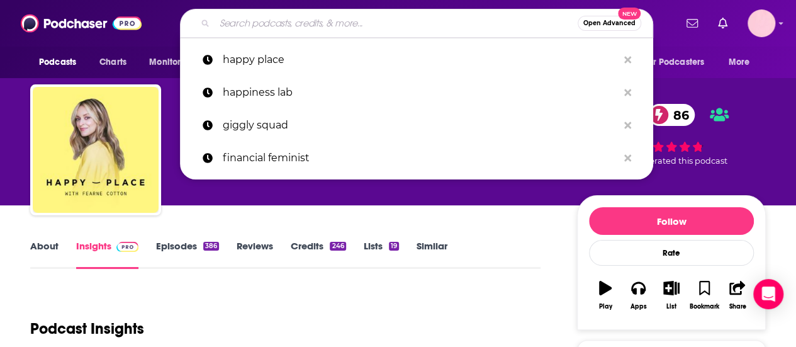
click at [261, 20] on input "Search podcasts, credits, & more..." at bounding box center [396, 23] width 363 height 20
paste input "Heal Squad x [PERSON_NAME]"
type input "Heal Squad x [PERSON_NAME]"
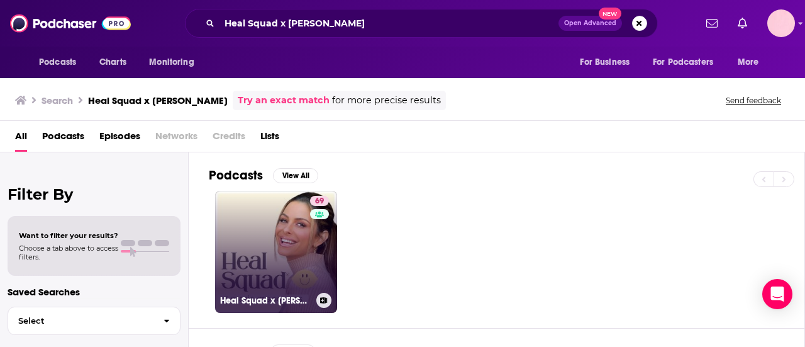
click at [276, 237] on link "69 Heal Squad x [PERSON_NAME]" at bounding box center [276, 252] width 122 height 122
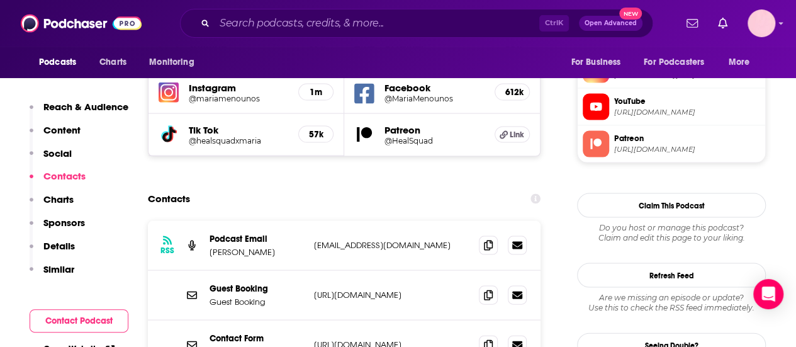
scroll to position [1202, 0]
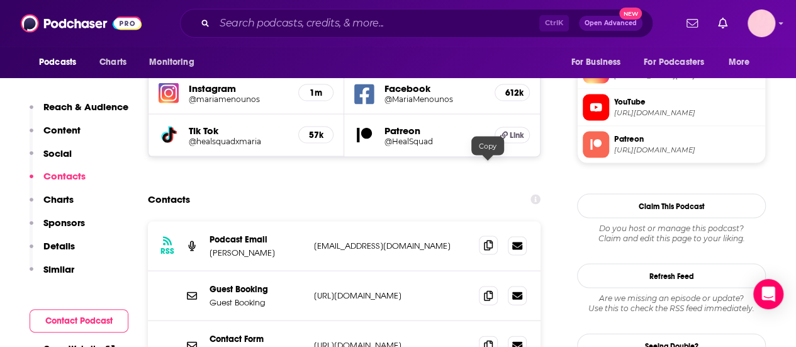
click at [488, 240] on icon at bounding box center [488, 245] width 9 height 10
click at [243, 18] on input "Search podcasts, credits, & more..." at bounding box center [377, 23] width 325 height 20
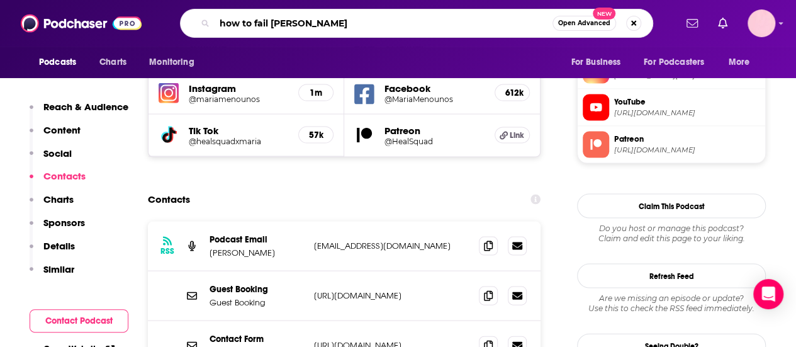
type input "how to fail [PERSON_NAME]"
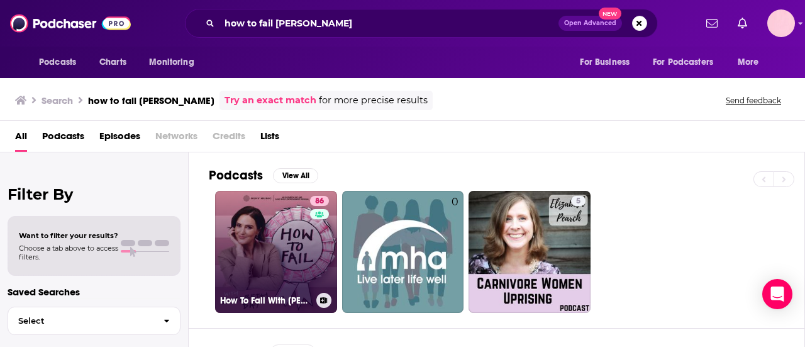
click at [247, 222] on link "86 How To Fail With [PERSON_NAME]" at bounding box center [276, 252] width 122 height 122
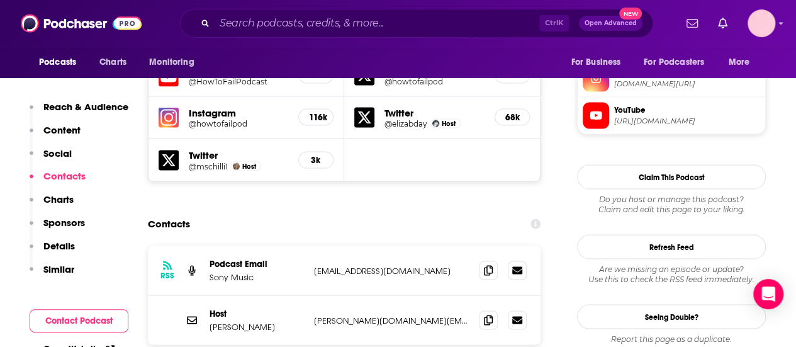
scroll to position [1163, 0]
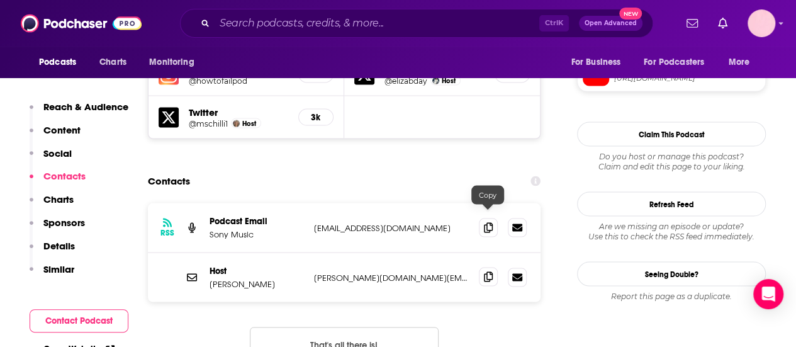
click at [487, 267] on span at bounding box center [488, 276] width 19 height 19
click at [287, 25] on input "Search podcasts, credits, & more..." at bounding box center [377, 23] width 325 height 20
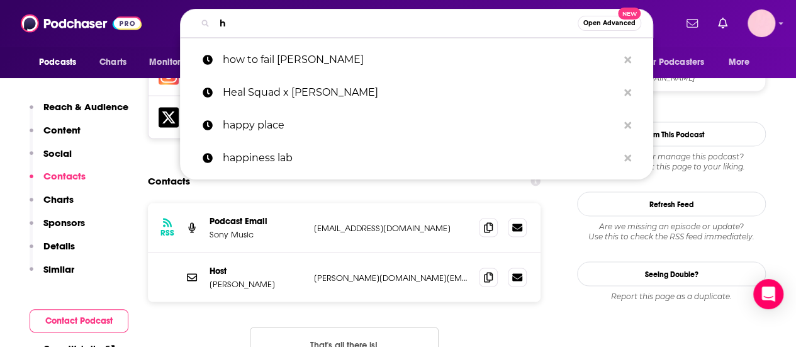
click at [287, 25] on input "h" at bounding box center [396, 23] width 363 height 20
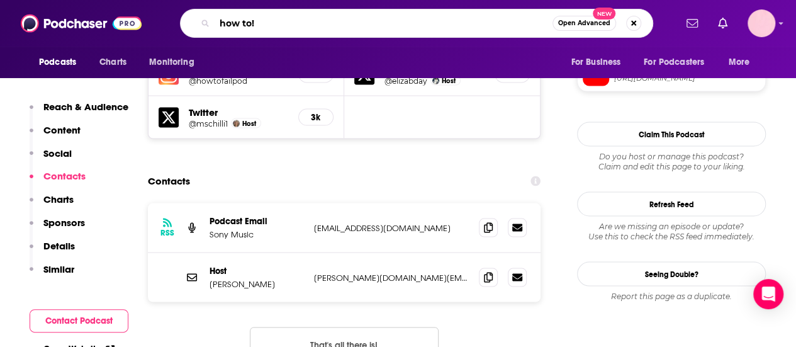
type input "how to!"
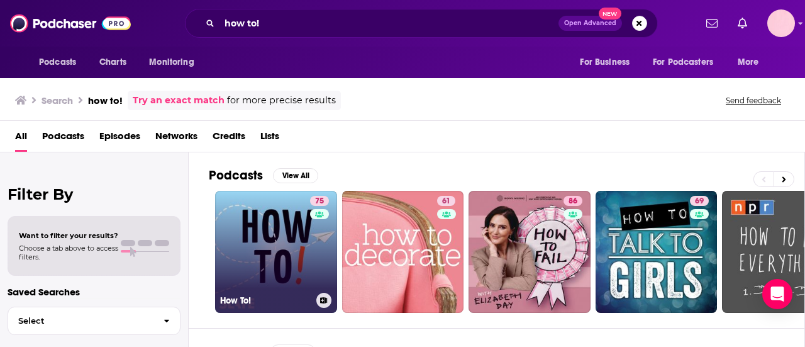
click at [254, 259] on link "75 How To!" at bounding box center [276, 252] width 122 height 122
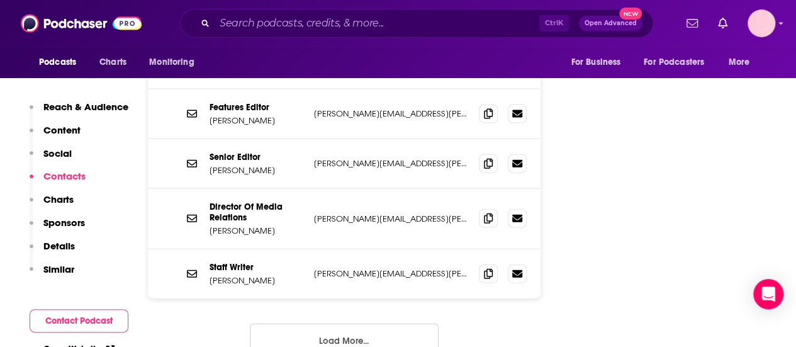
scroll to position [1343, 0]
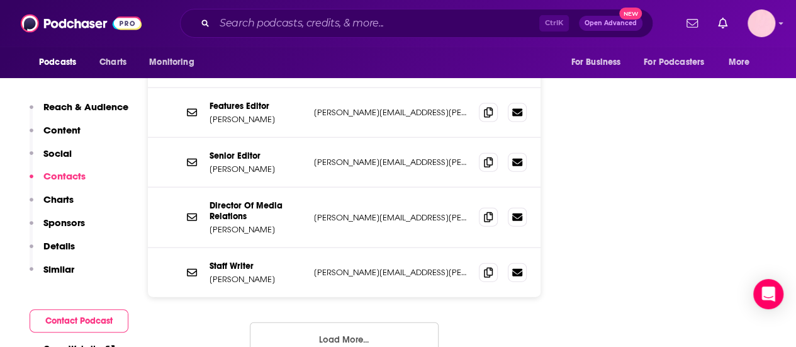
click at [338, 322] on button "Load More..." at bounding box center [344, 339] width 189 height 34
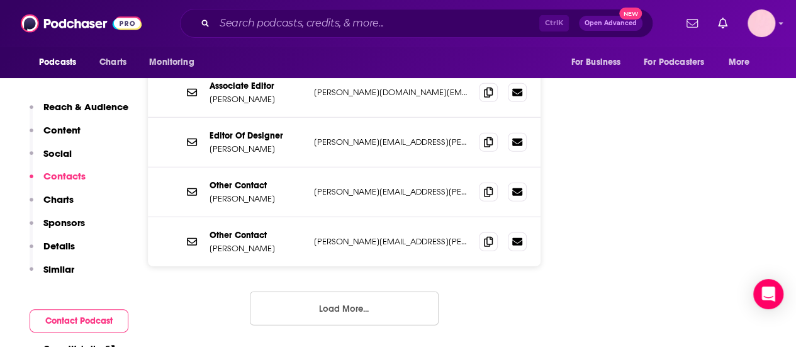
scroll to position [1623, 0]
click at [301, 291] on button "Load More..." at bounding box center [344, 308] width 189 height 34
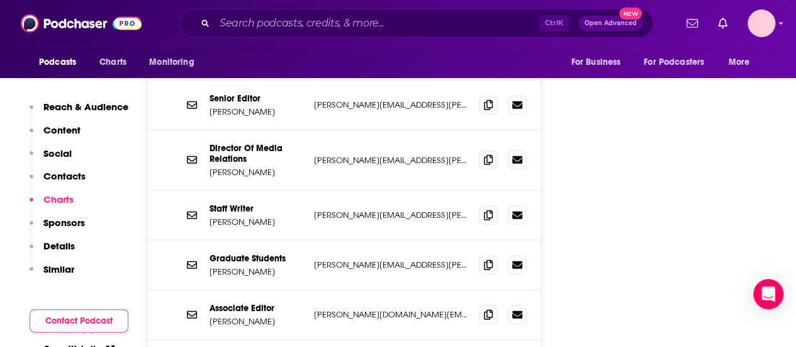
scroll to position [1457, 0]
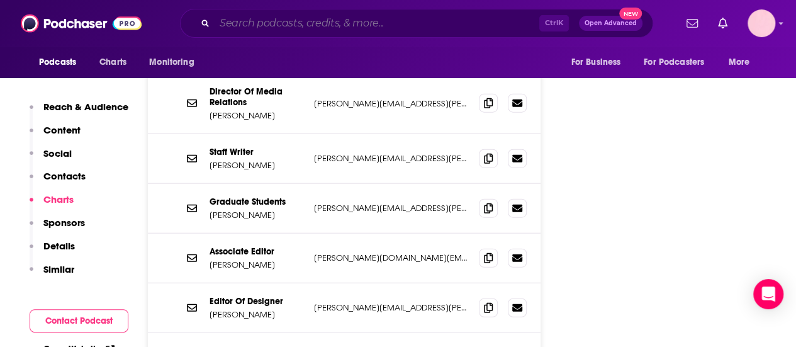
click at [275, 16] on input "Search podcasts, credits, & more..." at bounding box center [377, 23] width 325 height 20
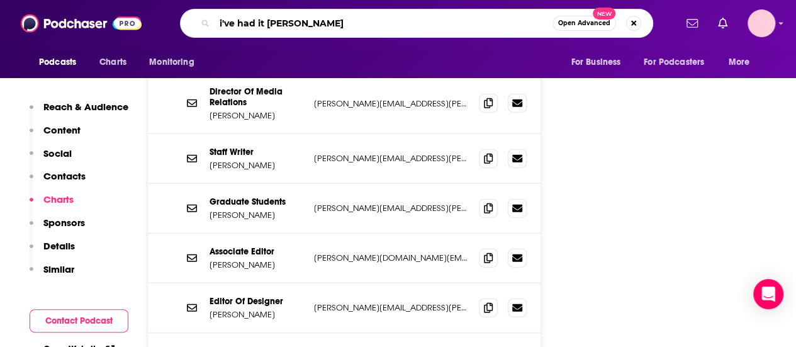
type input "i've had it [PERSON_NAME]"
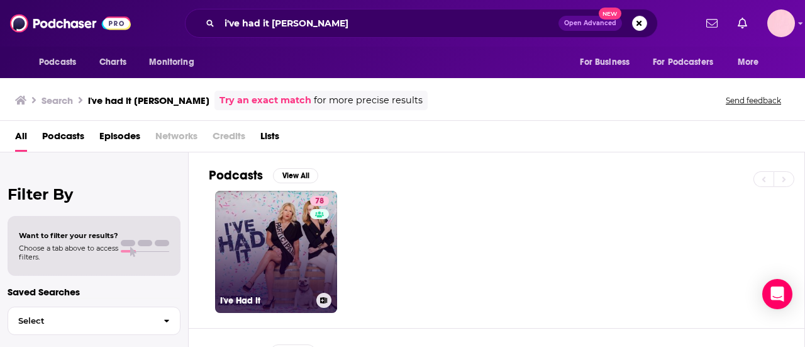
click at [240, 225] on link "78 I've Had It" at bounding box center [276, 252] width 122 height 122
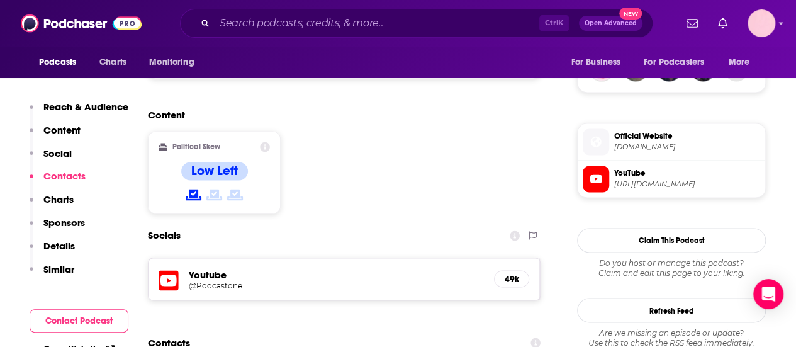
scroll to position [1122, 0]
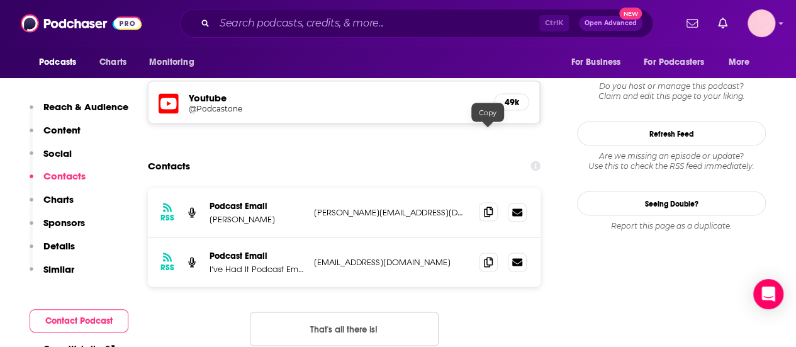
click at [482, 202] on span at bounding box center [488, 211] width 19 height 19
click at [354, 23] on input "Search podcasts, credits, & more..." at bounding box center [377, 23] width 325 height 20
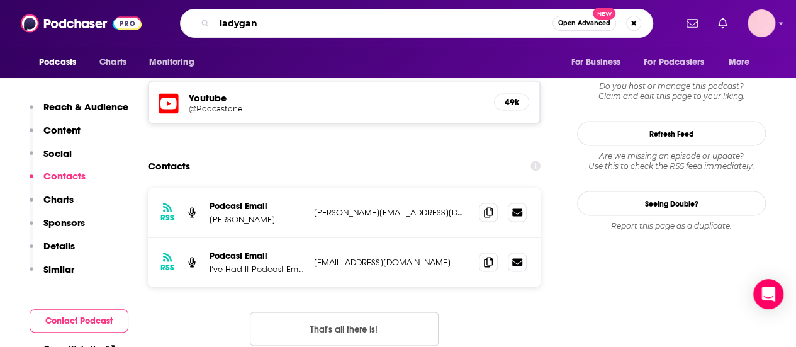
type input "ladygang"
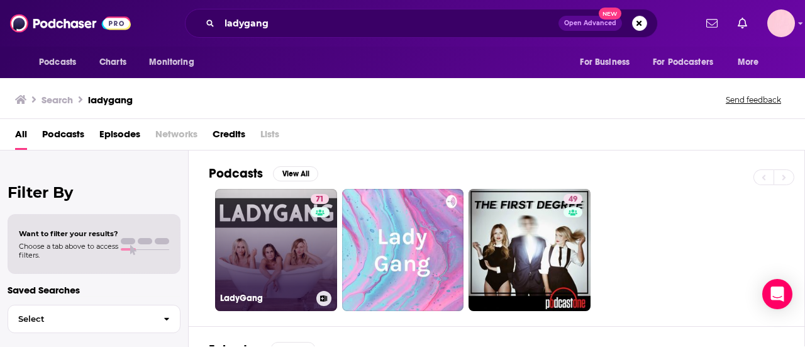
click at [242, 236] on link "71 LadyGang" at bounding box center [276, 250] width 122 height 122
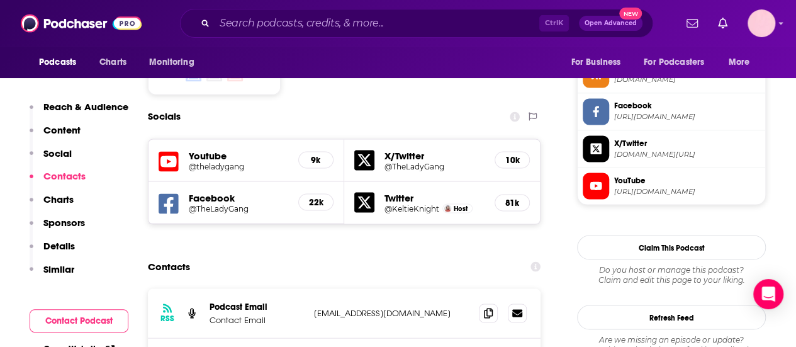
scroll to position [1097, 0]
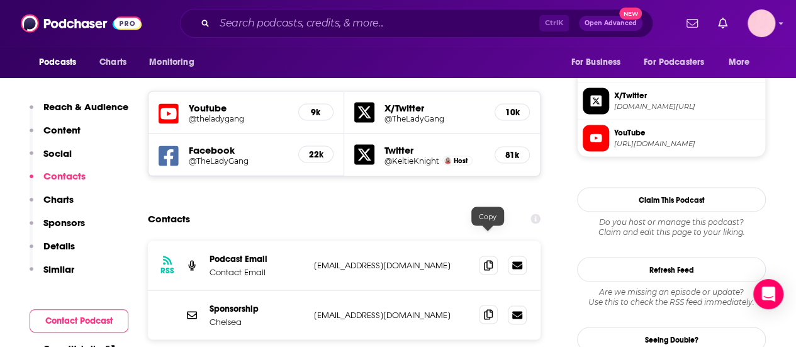
click at [496, 305] on span at bounding box center [488, 314] width 19 height 19
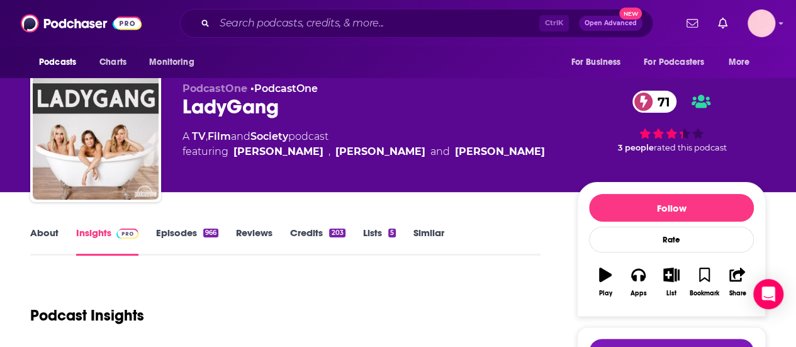
scroll to position [0, 0]
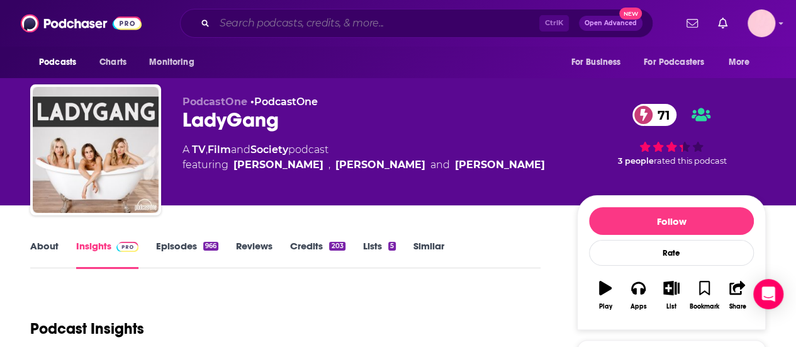
click at [271, 22] on input "Search podcasts, credits, & more..." at bounding box center [377, 23] width 325 height 20
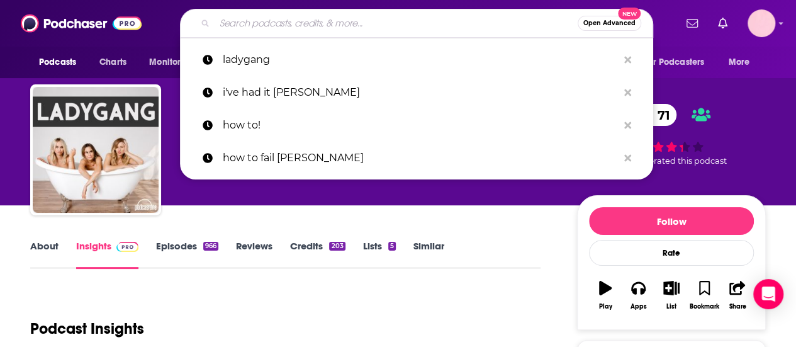
click at [271, 22] on input "Search podcasts, credits, & more..." at bounding box center [396, 23] width 363 height 20
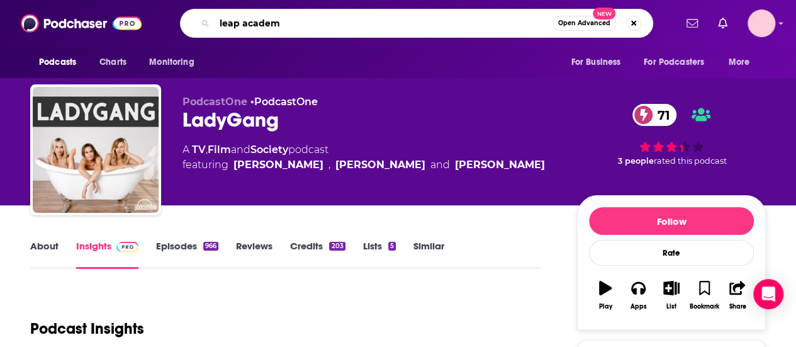
type input "leap academy"
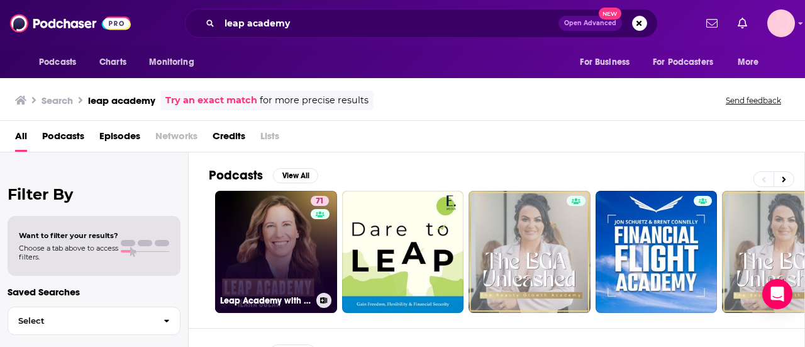
click at [253, 232] on link "71 Leap Academy with [PERSON_NAME]" at bounding box center [276, 252] width 122 height 122
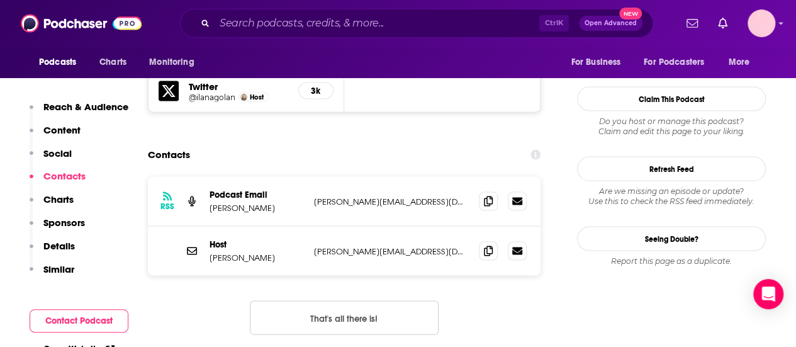
scroll to position [1160, 0]
click at [488, 196] on icon at bounding box center [488, 201] width 9 height 10
click at [272, 14] on input "Search podcasts, credits, & more..." at bounding box center [377, 23] width 325 height 20
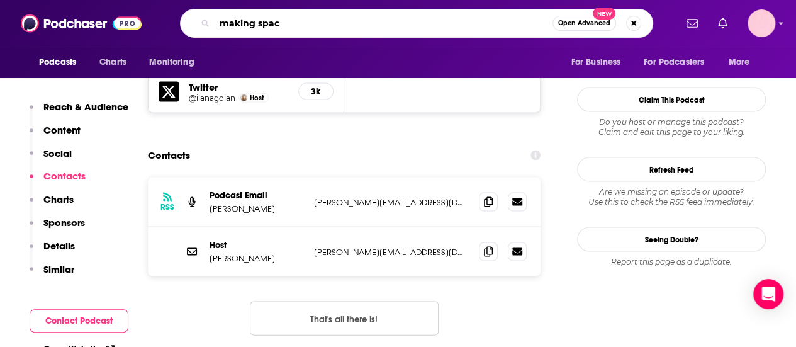
type input "making space"
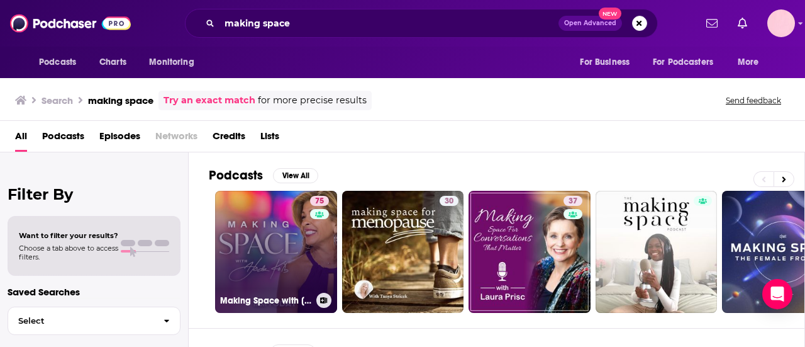
click at [263, 229] on link "75 Making Space with [PERSON_NAME]" at bounding box center [276, 252] width 122 height 122
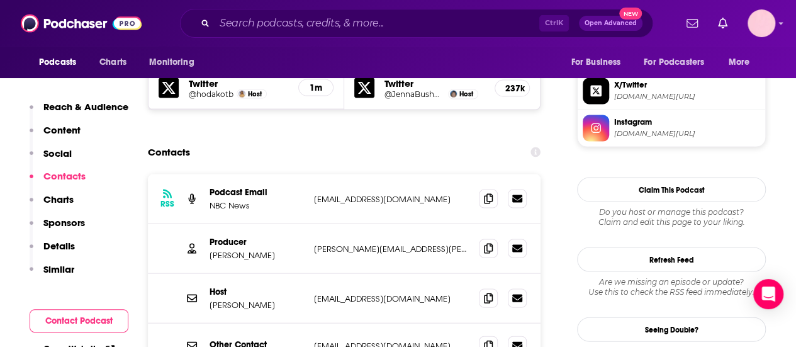
scroll to position [1192, 0]
click at [485, 243] on icon at bounding box center [488, 248] width 9 height 10
click at [269, 17] on input "Search podcasts, credits, & more..." at bounding box center [377, 23] width 325 height 20
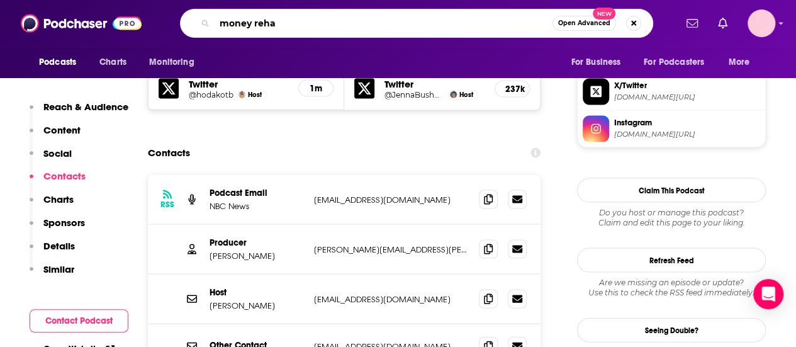
type input "money rehab"
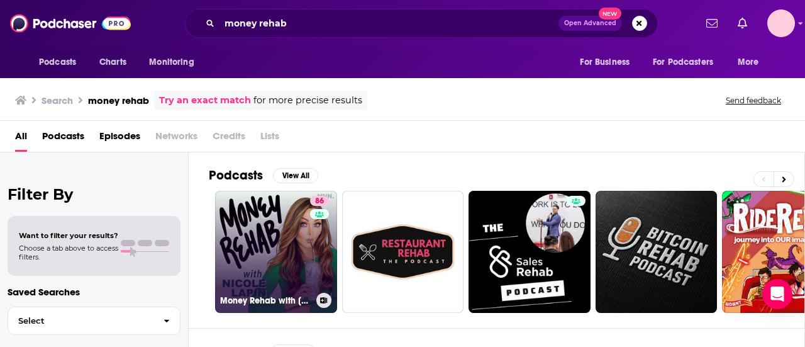
click at [272, 260] on link "86 Money Rehab with [PERSON_NAME]" at bounding box center [276, 252] width 122 height 122
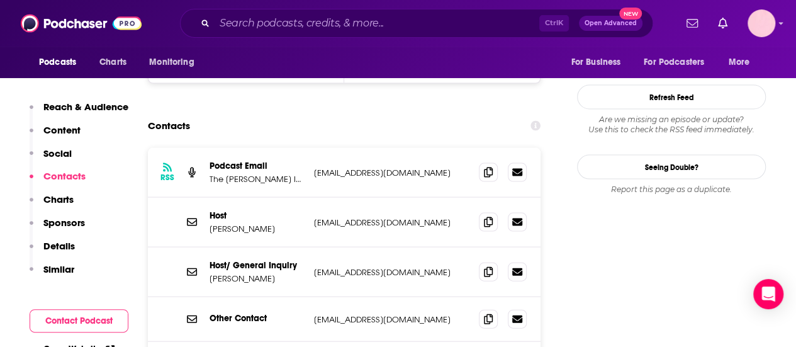
scroll to position [1231, 0]
click at [486, 217] on icon at bounding box center [488, 222] width 9 height 10
click at [249, 29] on input "Search podcasts, credits, & more..." at bounding box center [377, 23] width 325 height 20
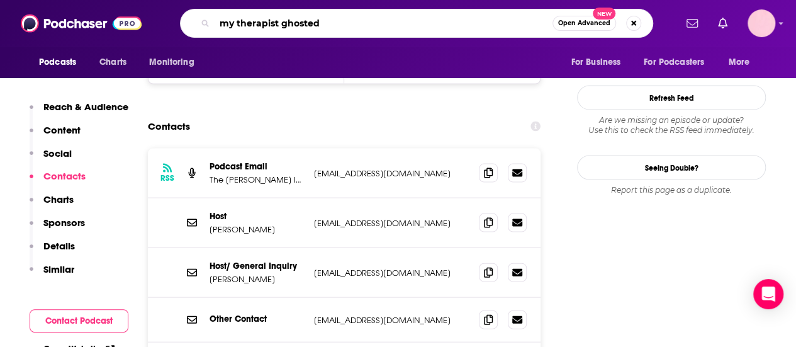
type input "my therapist ghosted m"
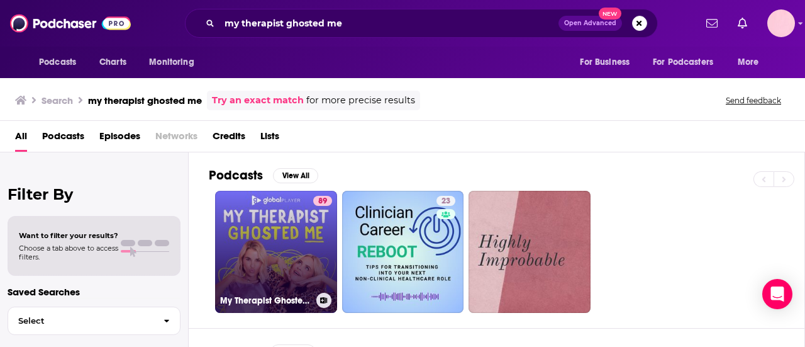
click at [281, 242] on link "89 My Therapist Ghosted Me" at bounding box center [276, 252] width 122 height 122
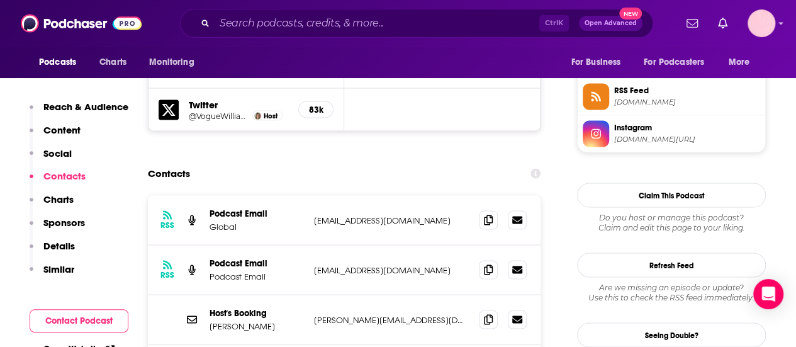
scroll to position [1183, 0]
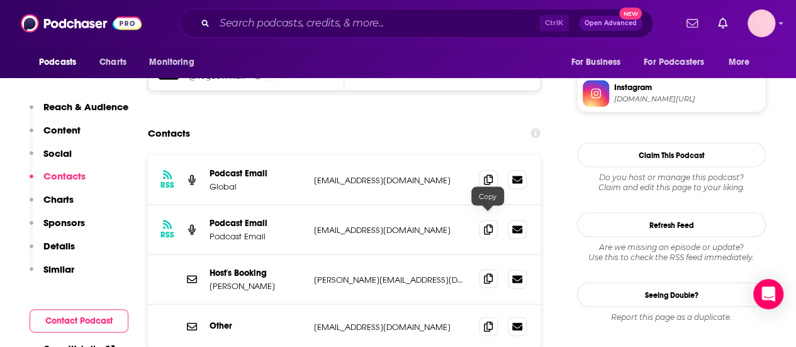
click at [487, 273] on icon at bounding box center [488, 278] width 9 height 10
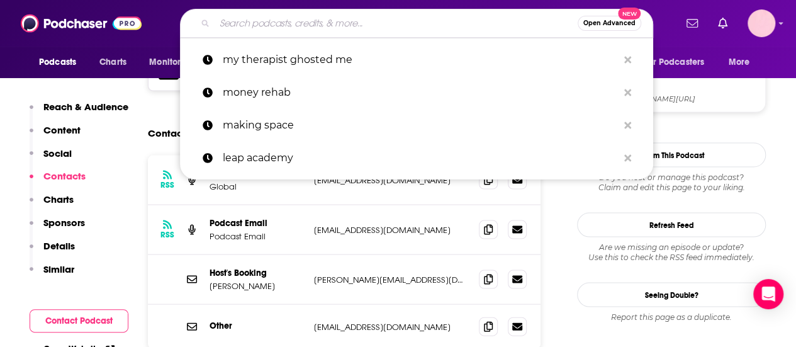
click at [240, 20] on input "Search podcasts, credits, & more..." at bounding box center [396, 23] width 363 height 20
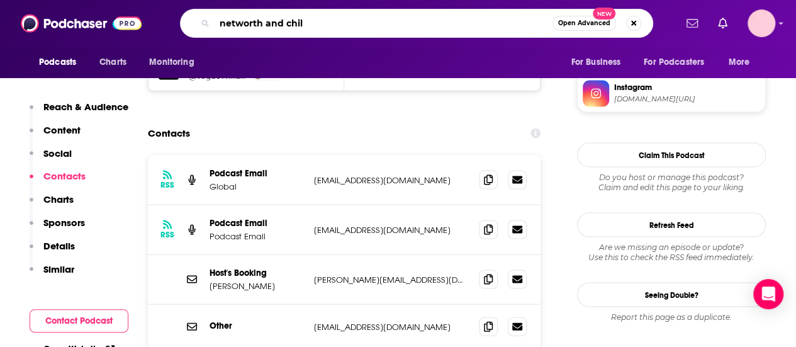
type input "networth and chill"
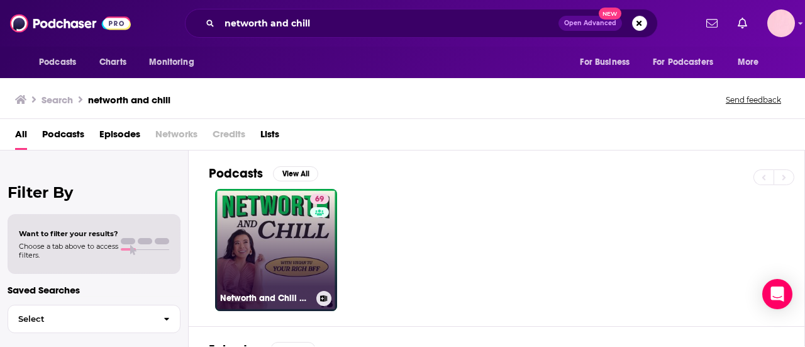
click at [237, 211] on link "69 [PERSON_NAME] and Chill with Your Rich BFF" at bounding box center [276, 250] width 122 height 122
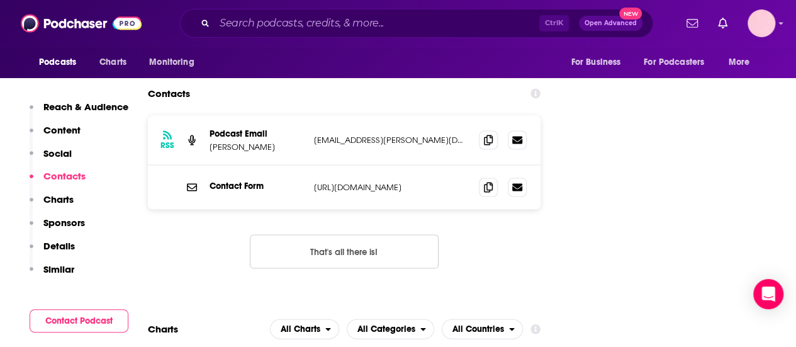
scroll to position [1069, 0]
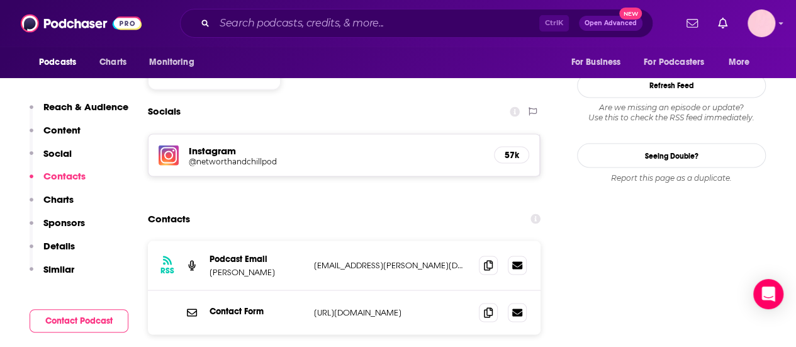
click at [278, 266] on p "[PERSON_NAME]" at bounding box center [257, 271] width 94 height 11
click at [373, 240] on div "RSS Podcast Email [PERSON_NAME] [EMAIL_ADDRESS][PERSON_NAME][DOMAIN_NAME] [EMAI…" at bounding box center [344, 265] width 393 height 50
click at [343, 259] on p "[EMAIL_ADDRESS][PERSON_NAME][DOMAIN_NAME]" at bounding box center [391, 264] width 155 height 11
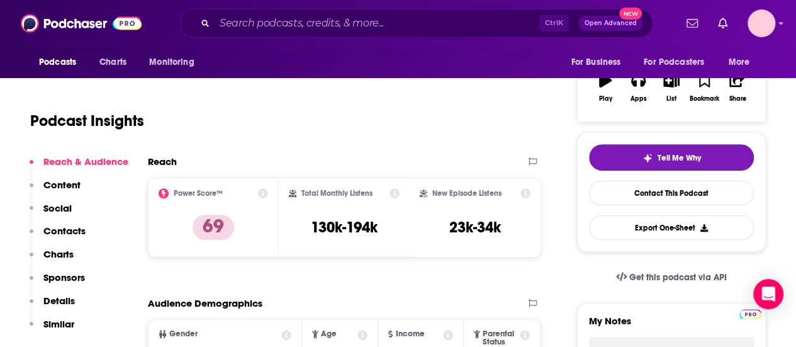
scroll to position [0, 0]
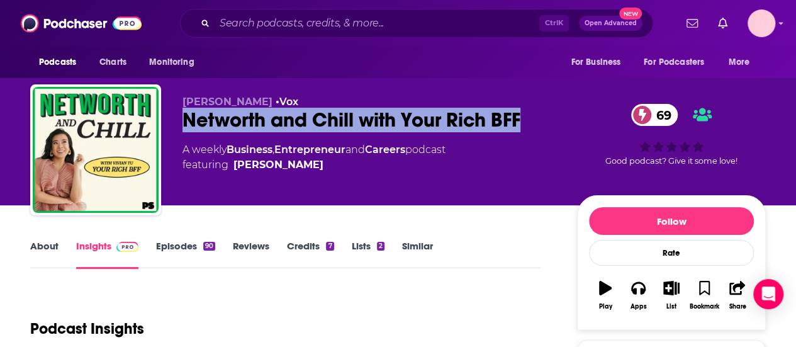
drag, startPoint x: 530, startPoint y: 121, endPoint x: 155, endPoint y: 116, distance: 375.7
click at [155, 116] on div "[PERSON_NAME] • Vox Networth and Chill with Your Rich BFF 69 A weekly Business …" at bounding box center [398, 152] width 736 height 136
drag, startPoint x: 224, startPoint y: 126, endPoint x: 253, endPoint y: 123, distance: 29.1
click at [253, 123] on div "Networth and Chill with Your Rich BFF 69" at bounding box center [369, 120] width 374 height 25
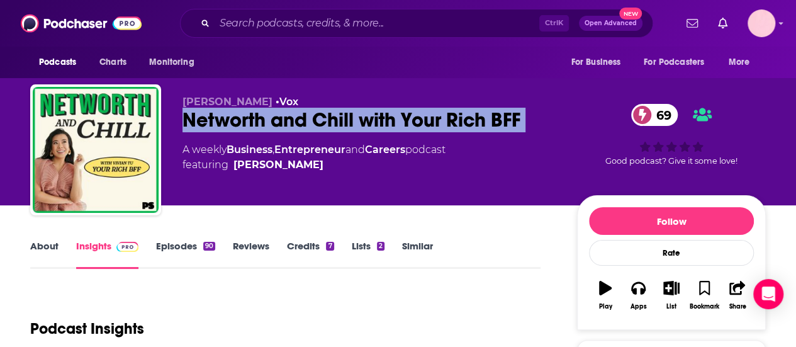
click at [253, 123] on div "Networth and Chill with Your Rich BFF 69" at bounding box center [369, 120] width 374 height 25
copy div "Networth and Chill with Your Rich BFF 69"
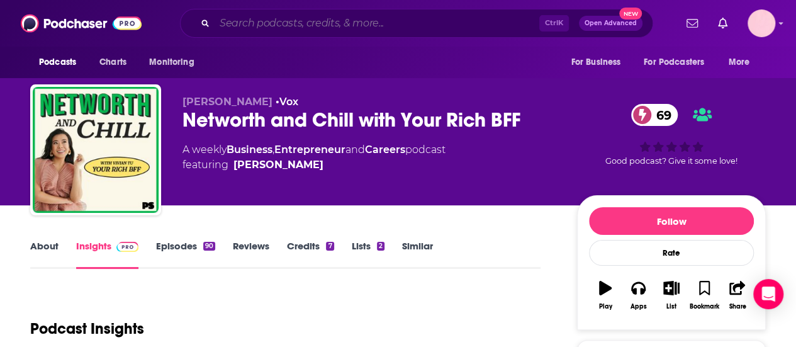
click at [287, 21] on input "Search podcasts, credits, & more..." at bounding box center [377, 23] width 325 height 20
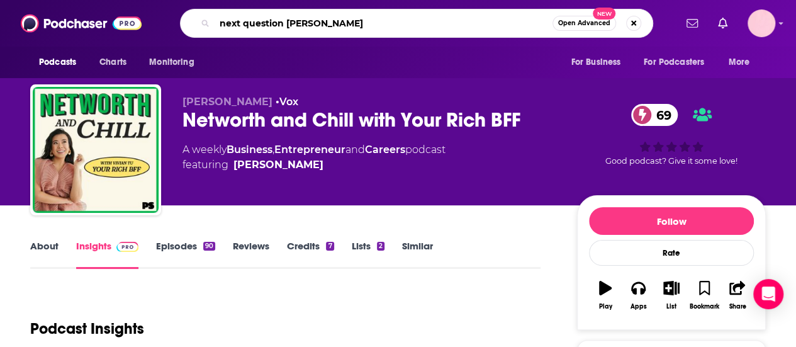
type input "next question [PERSON_NAME]"
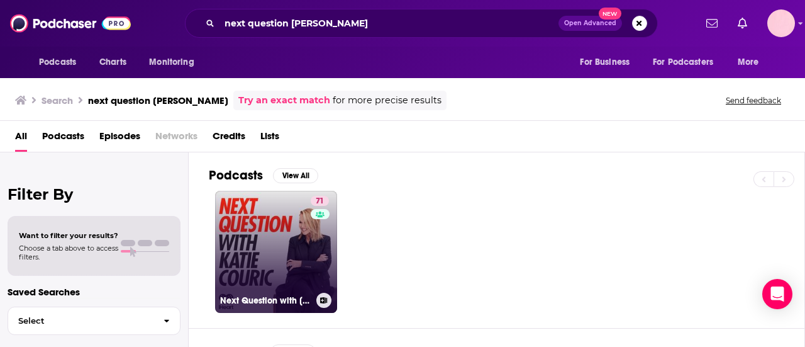
click at [273, 208] on link "71 Next Question with [PERSON_NAME]" at bounding box center [276, 252] width 122 height 122
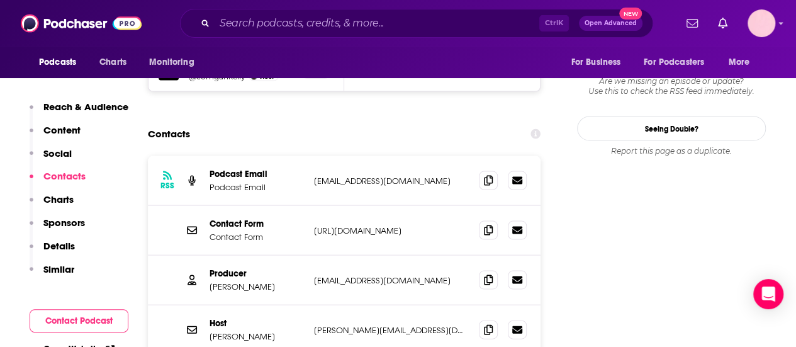
scroll to position [1220, 0]
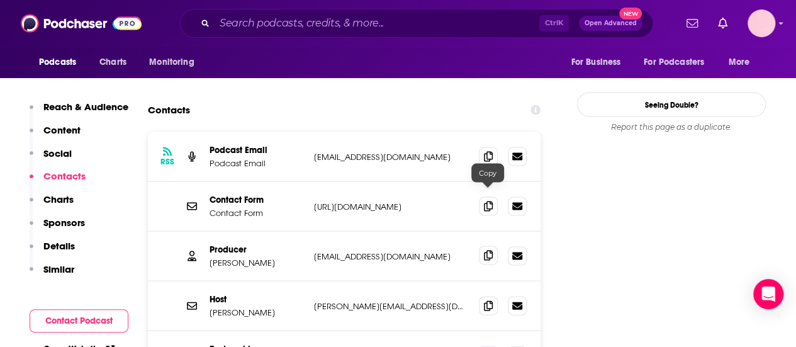
click at [490, 250] on icon at bounding box center [488, 255] width 9 height 10
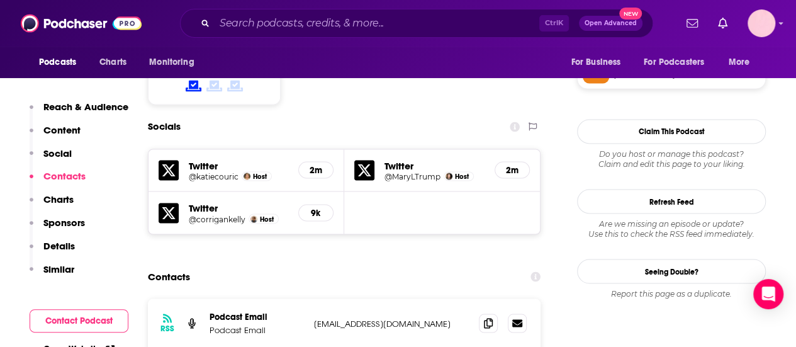
scroll to position [1012, 0]
